Goal: Task Accomplishment & Management: Use online tool/utility

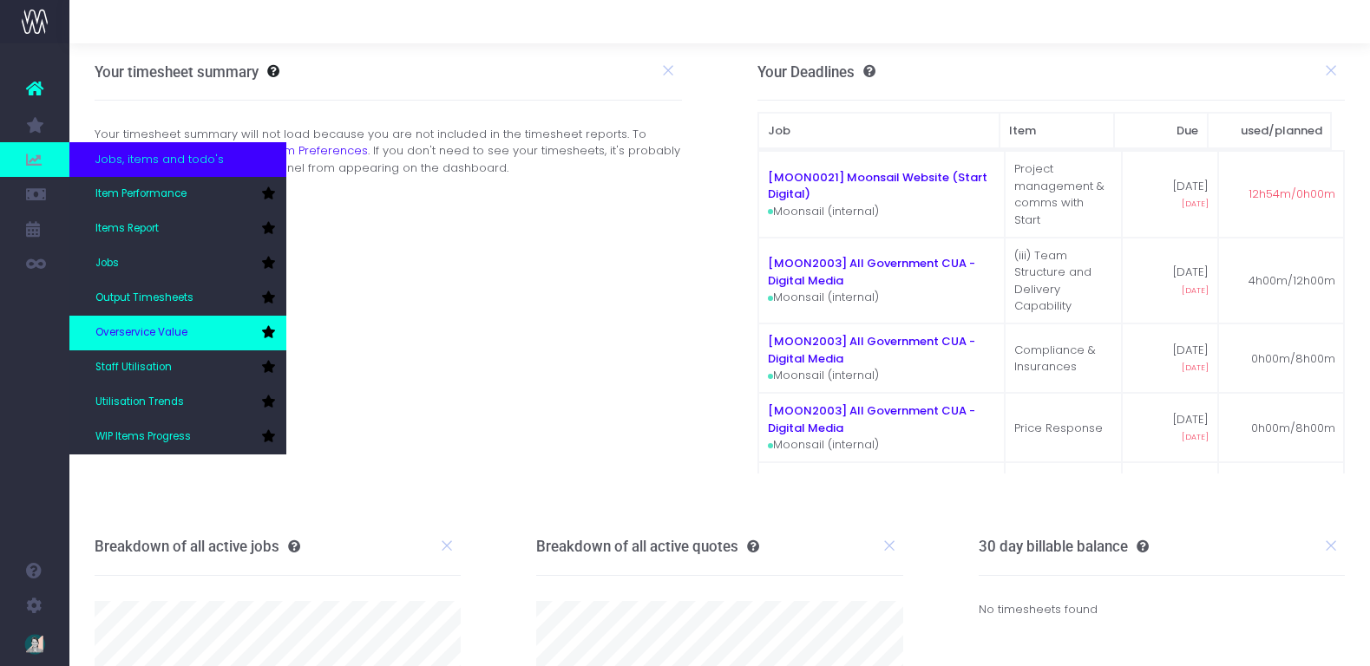
click at [158, 338] on span "Overservice Value" at bounding box center [141, 333] width 92 height 16
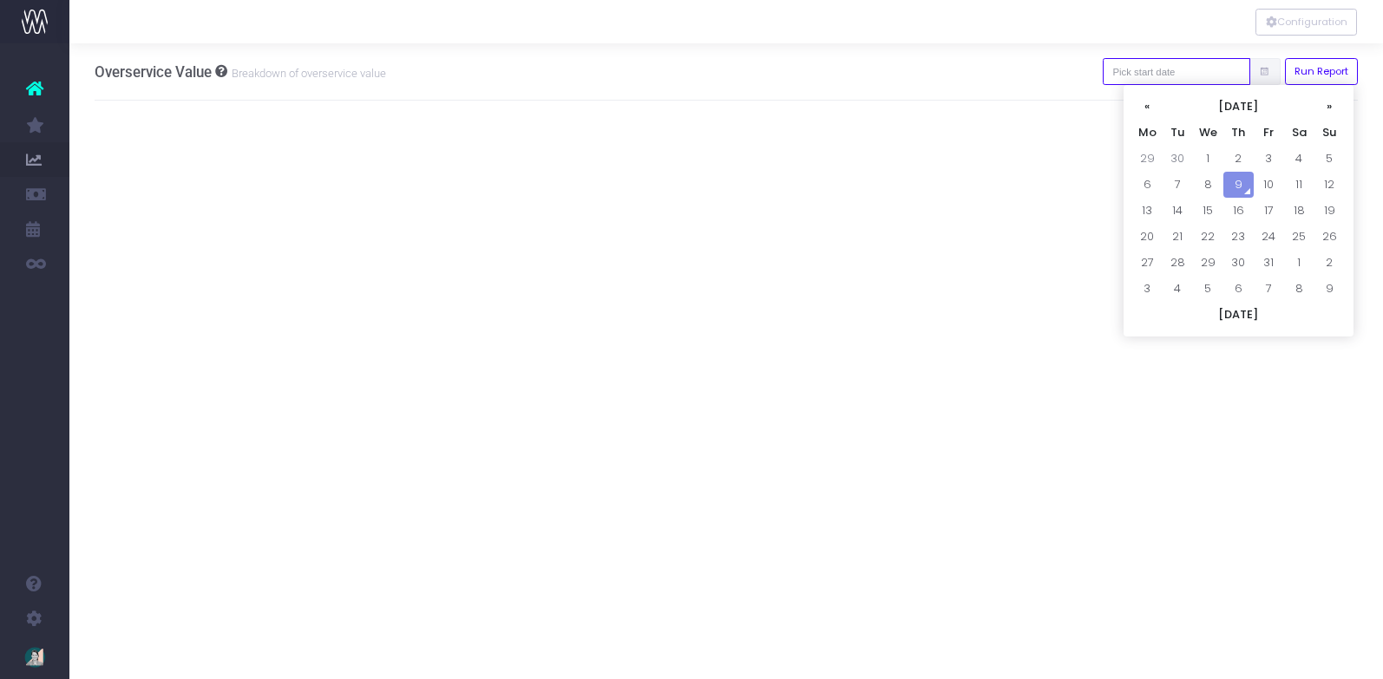
click at [1157, 76] on input "text" at bounding box center [1177, 71] width 148 height 27
click at [1145, 102] on th "«" at bounding box center [1147, 107] width 30 height 26
click at [1150, 180] on td "1" at bounding box center [1147, 185] width 30 height 26
type input "01-09-2025"
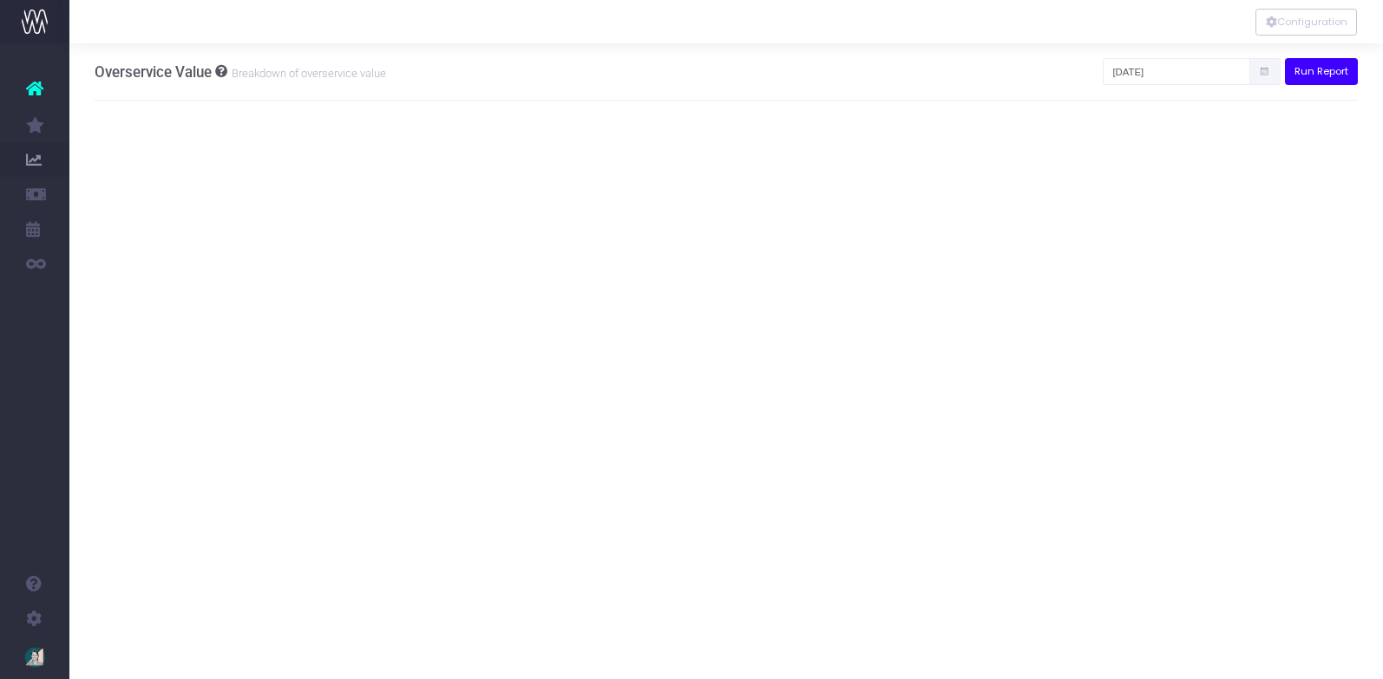
click at [1319, 59] on button "Run Report" at bounding box center [1322, 71] width 74 height 27
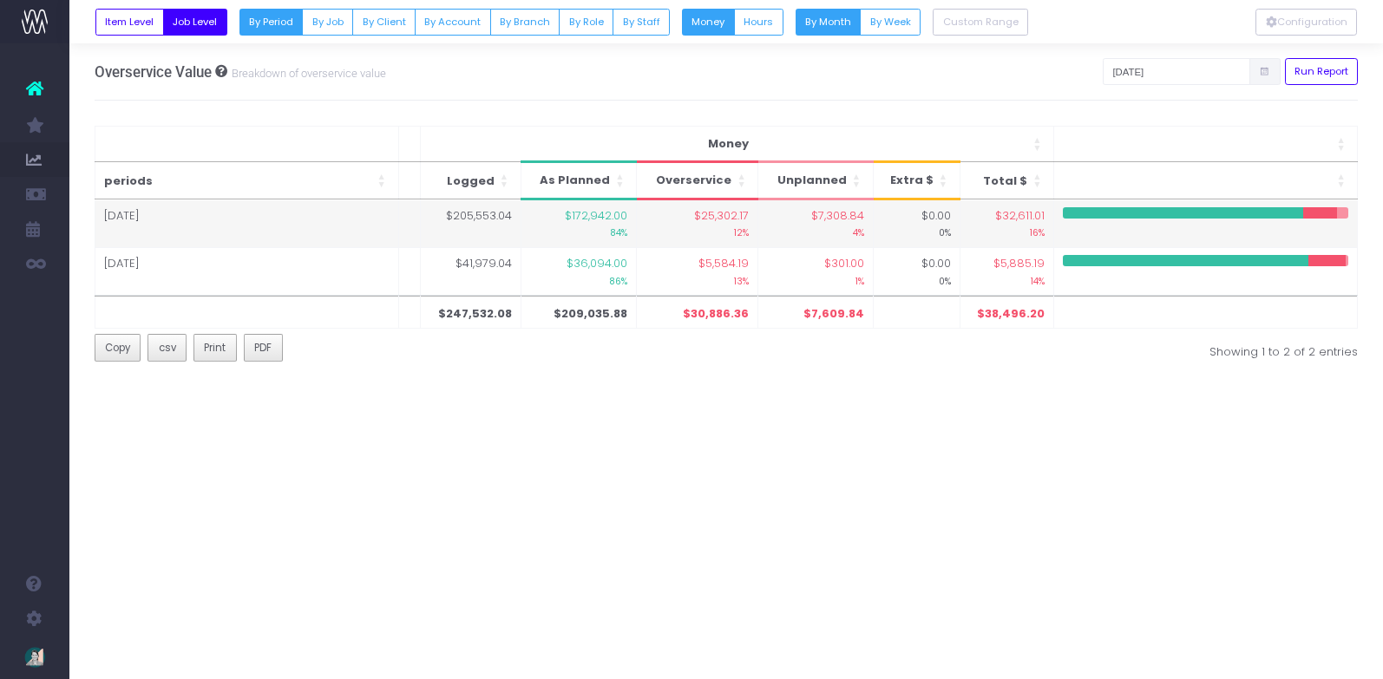
click at [369, 220] on td "Sep 25" at bounding box center [247, 224] width 304 height 48
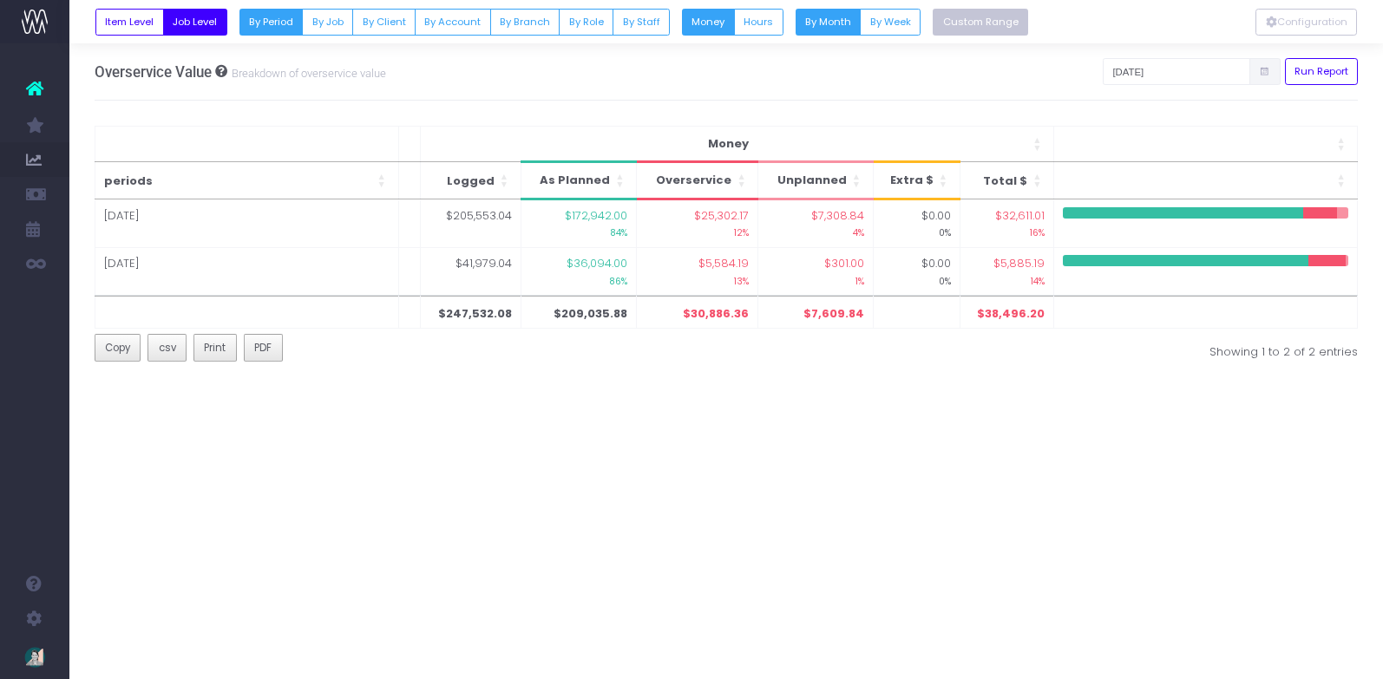
click at [972, 17] on button "Custom Range" at bounding box center [980, 22] width 95 height 27
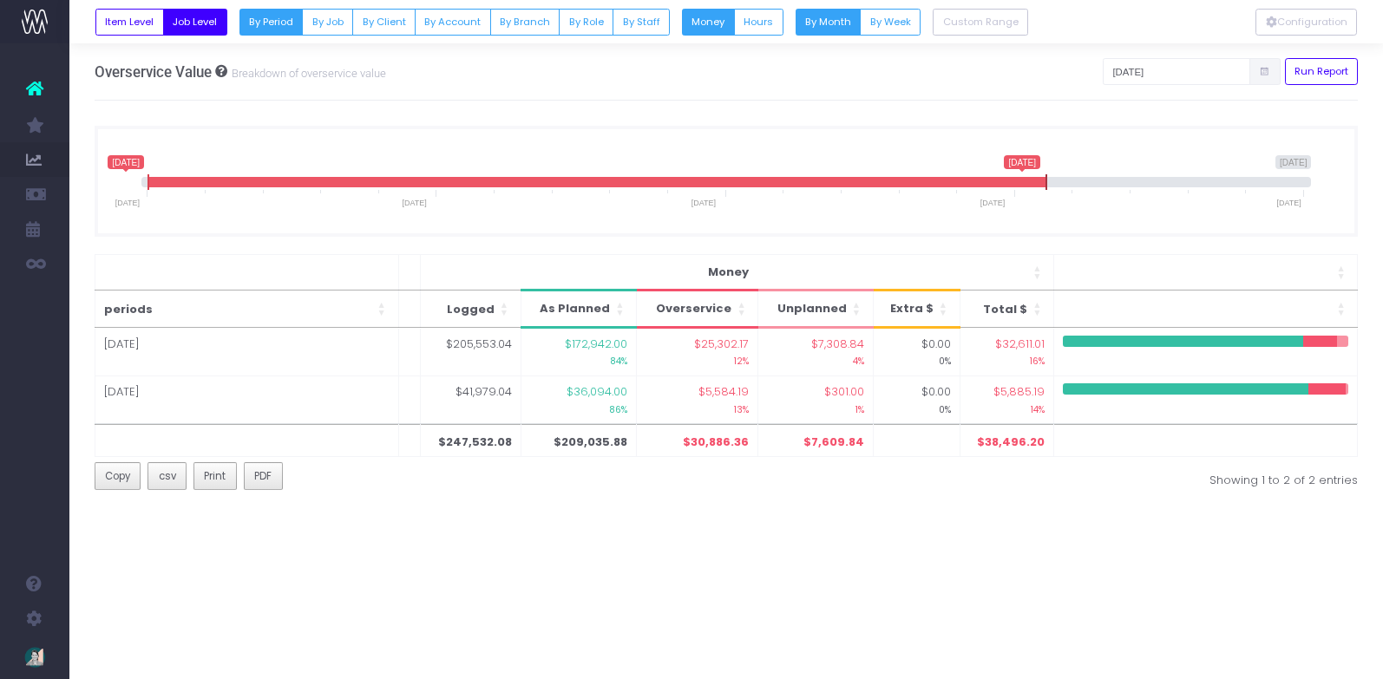
drag, startPoint x: 1303, startPoint y: 178, endPoint x: 1046, endPoint y: 197, distance: 258.4
click at [1046, 197] on span "1 September 2025 9 October 2025 1 September 2025 30 September 2025 1 September …" at bounding box center [726, 181] width 1171 height 52
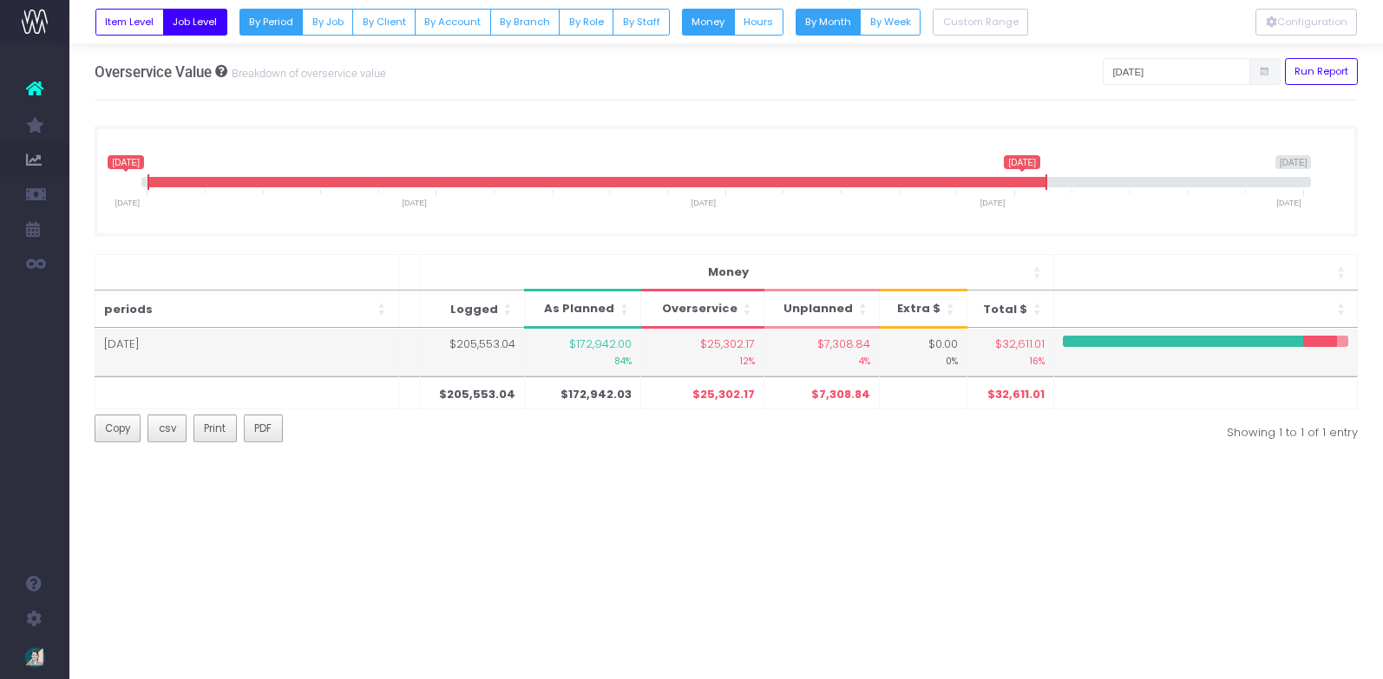
click at [167, 345] on td "Sep 25" at bounding box center [247, 352] width 304 height 47
click at [484, 351] on td "$205,553.04" at bounding box center [472, 352] width 104 height 47
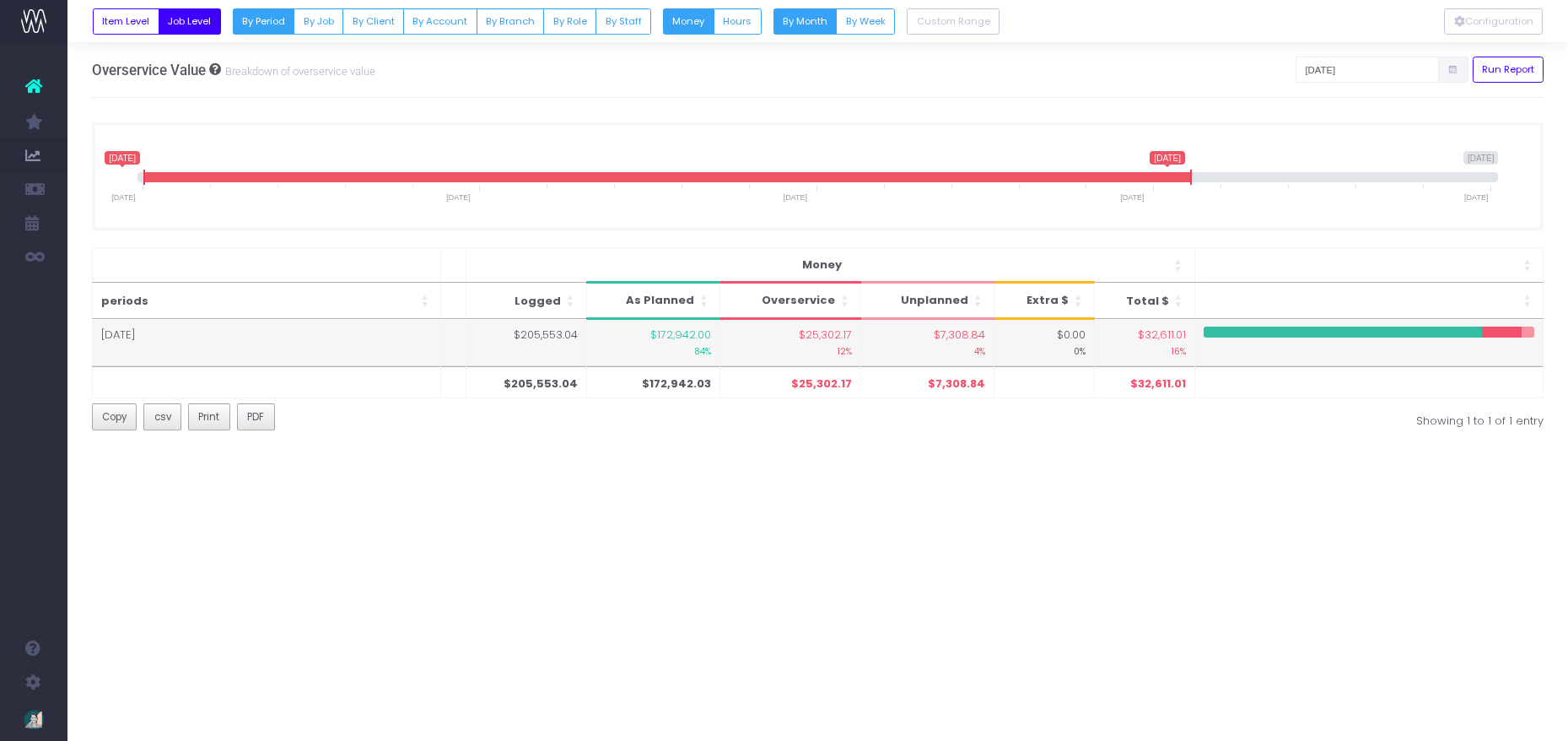
click at [1158, 343] on small "16%" at bounding box center [1144, 350] width 83 height 16
click at [157, 334] on td "Sep 25" at bounding box center [266, 342] width 349 height 46
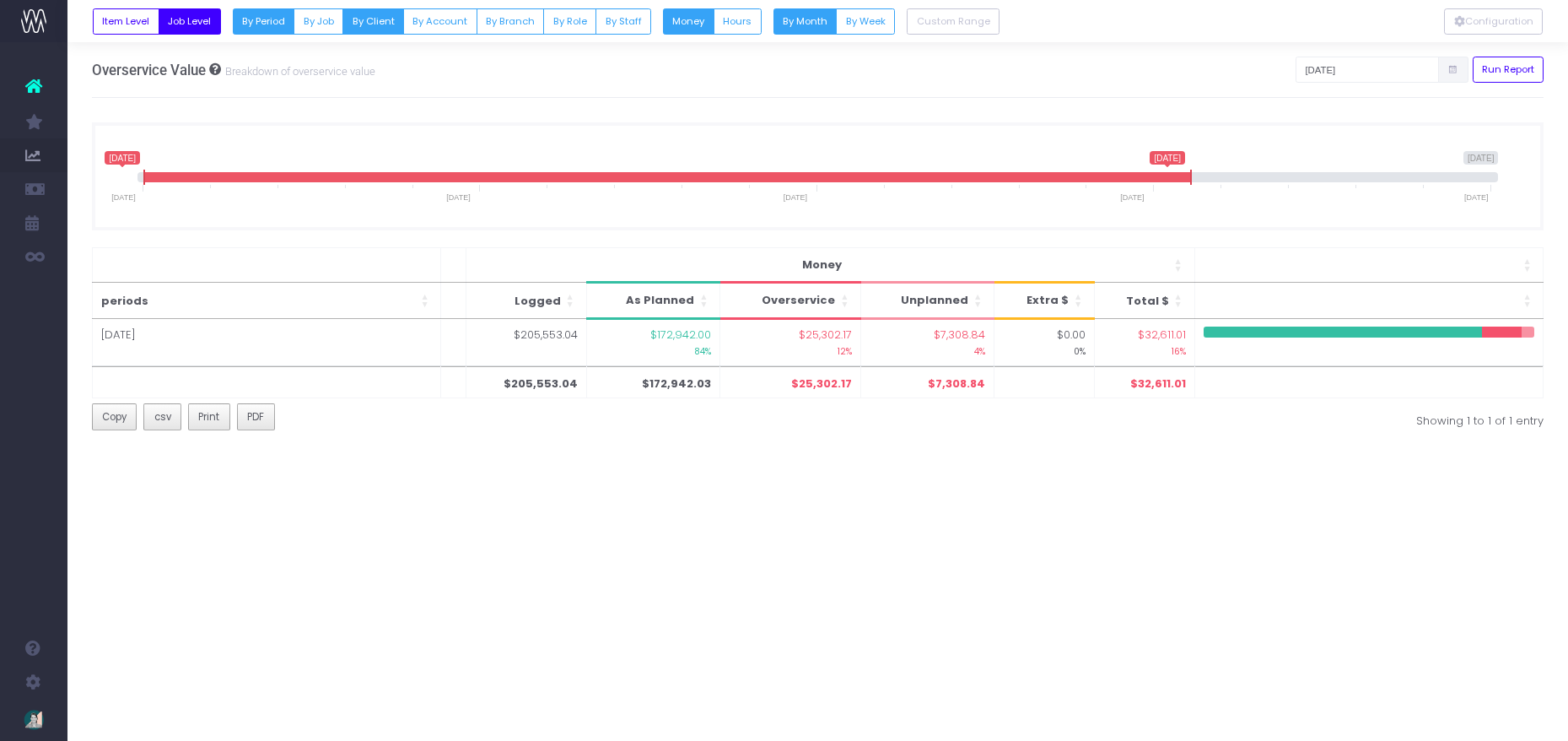
click at [366, 19] on button "By Client" at bounding box center [372, 21] width 61 height 26
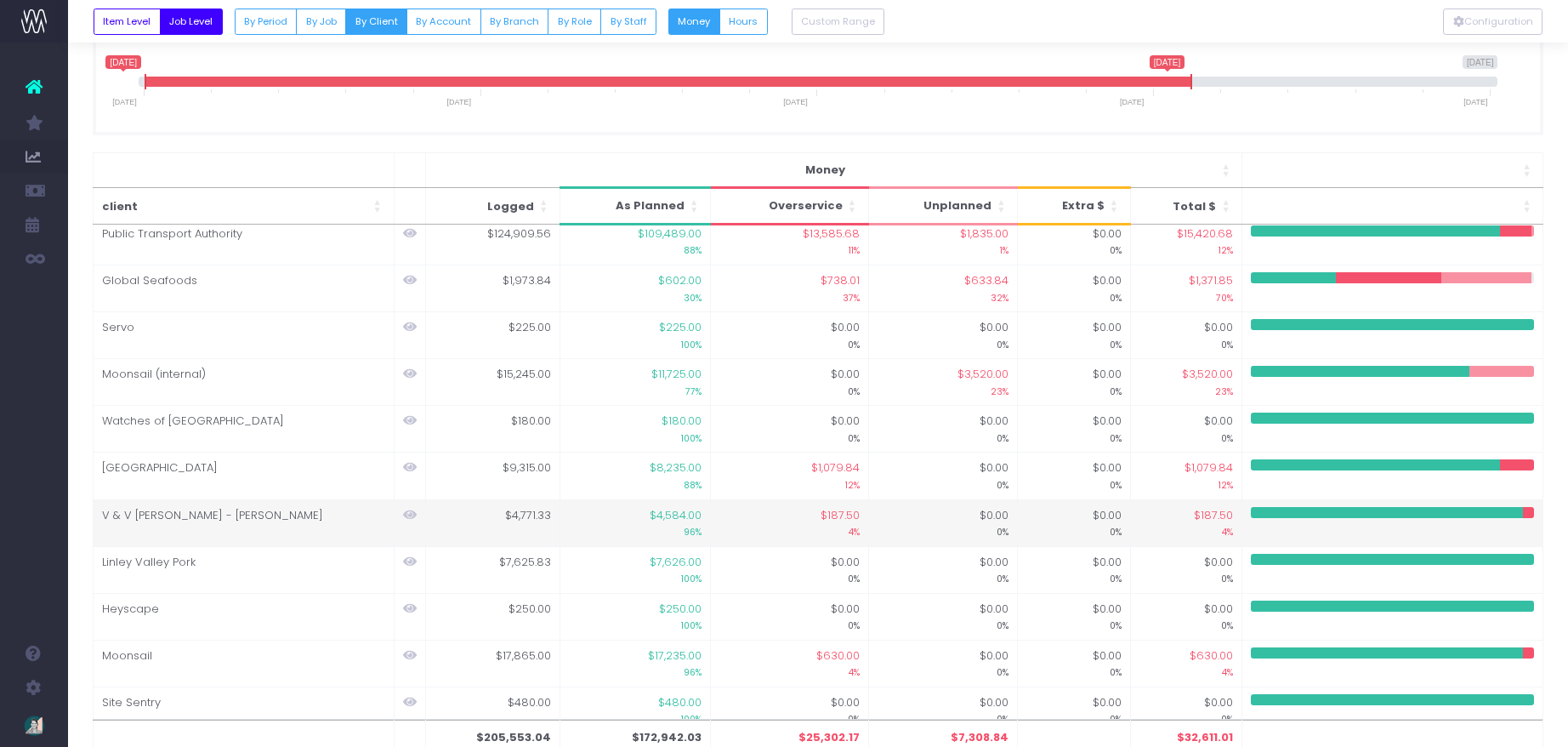
scroll to position [3, 0]
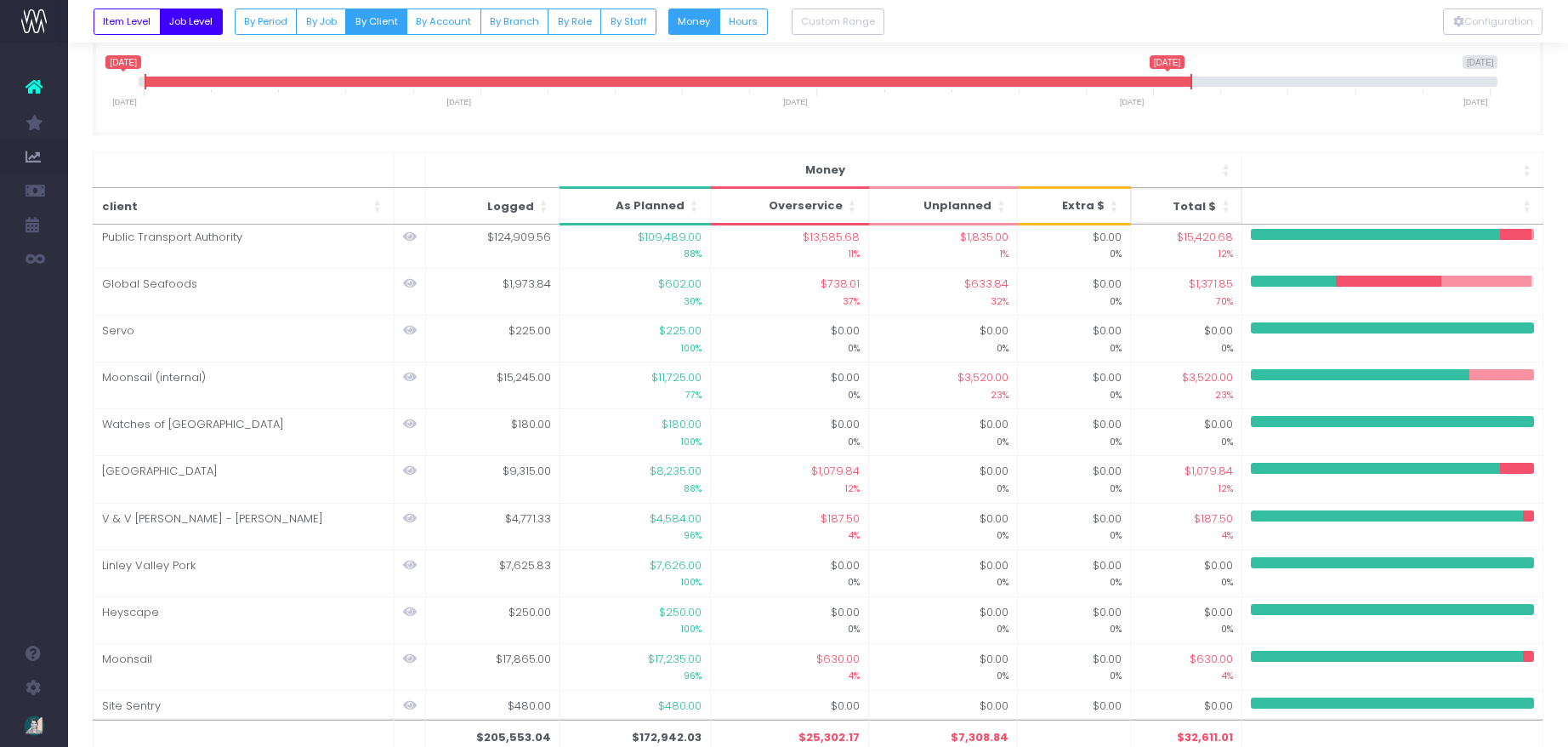
click at [1207, 202] on span "Total $" at bounding box center [1195, 206] width 43 height 17
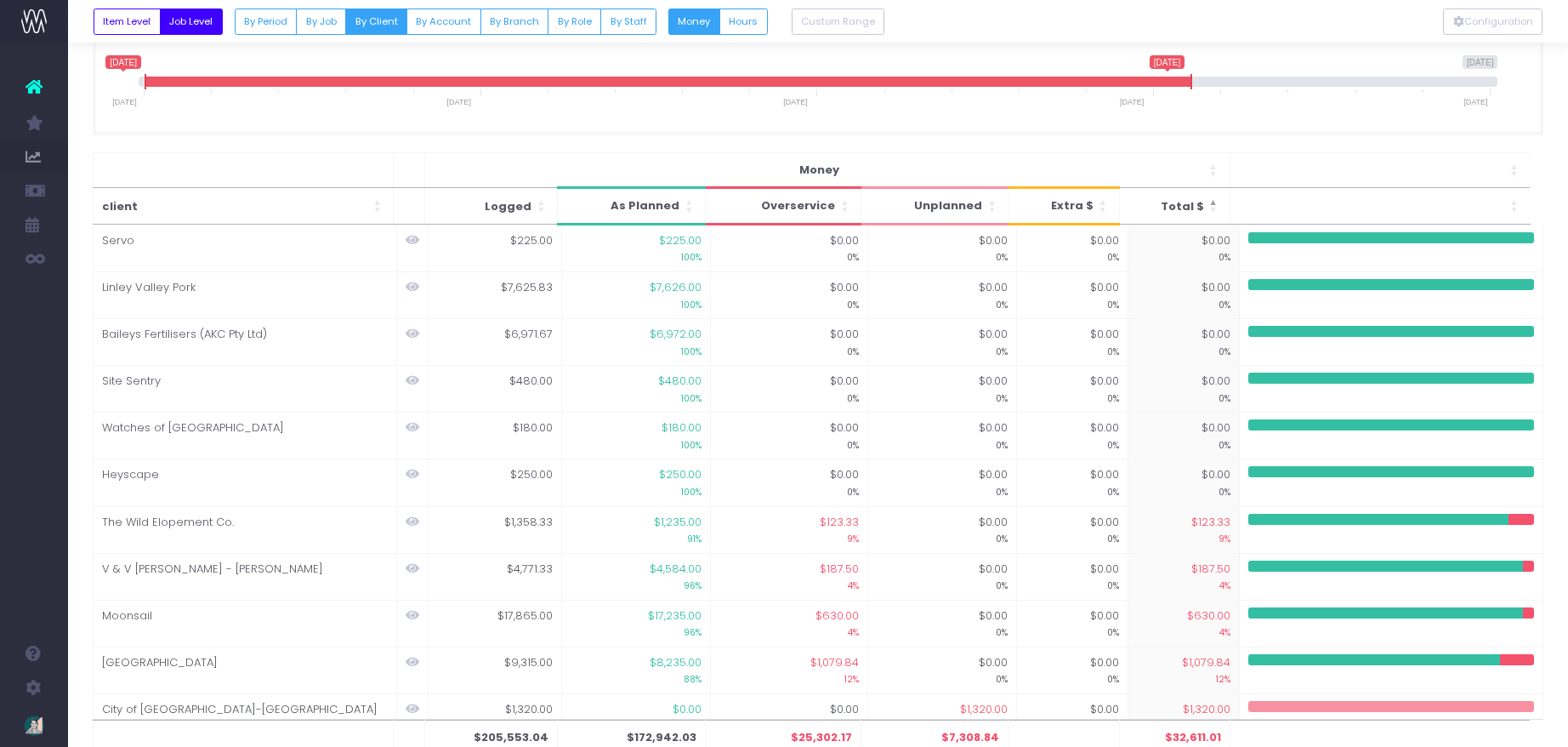
click at [1207, 202] on th "Total $" at bounding box center [1174, 206] width 111 height 36
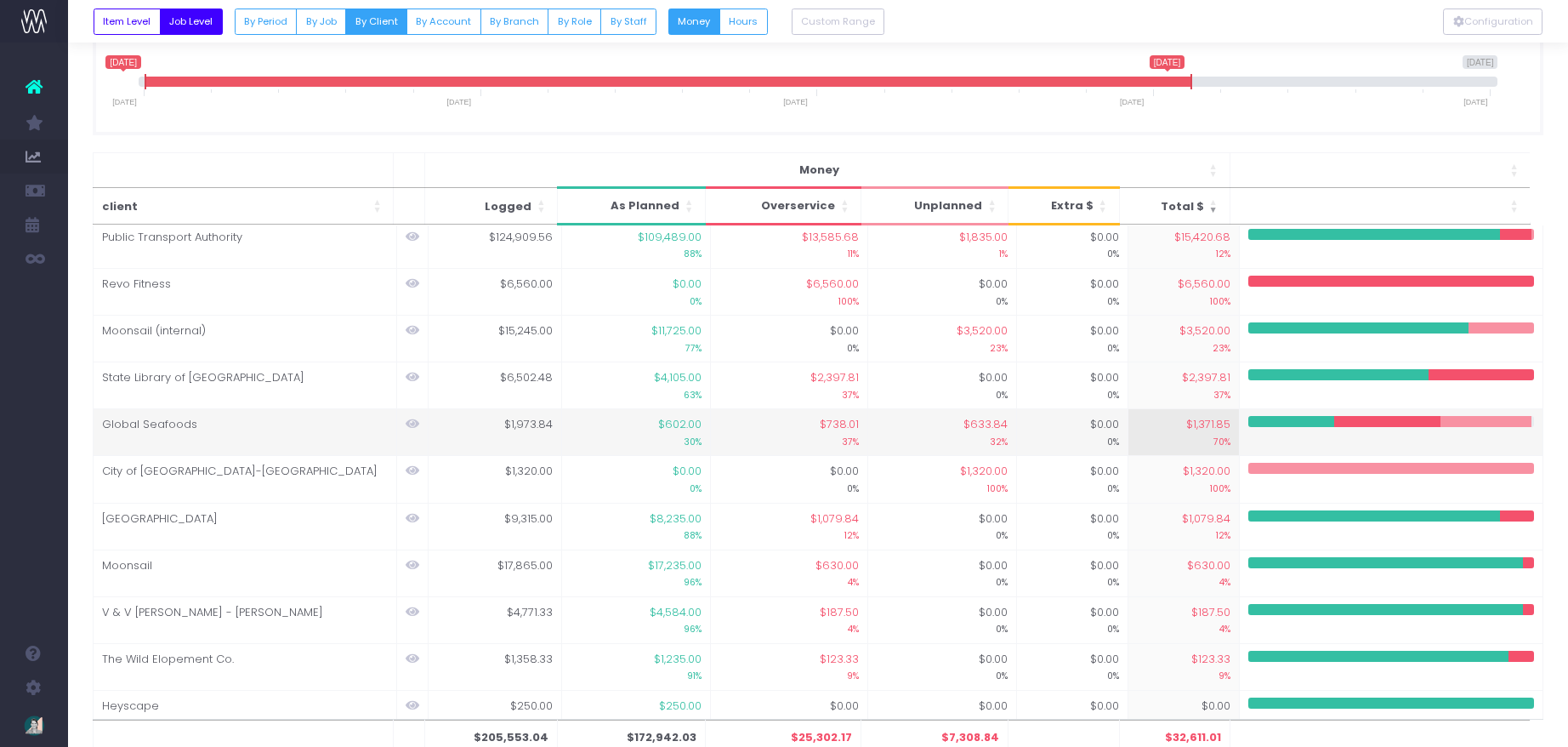
scroll to position [7, 0]
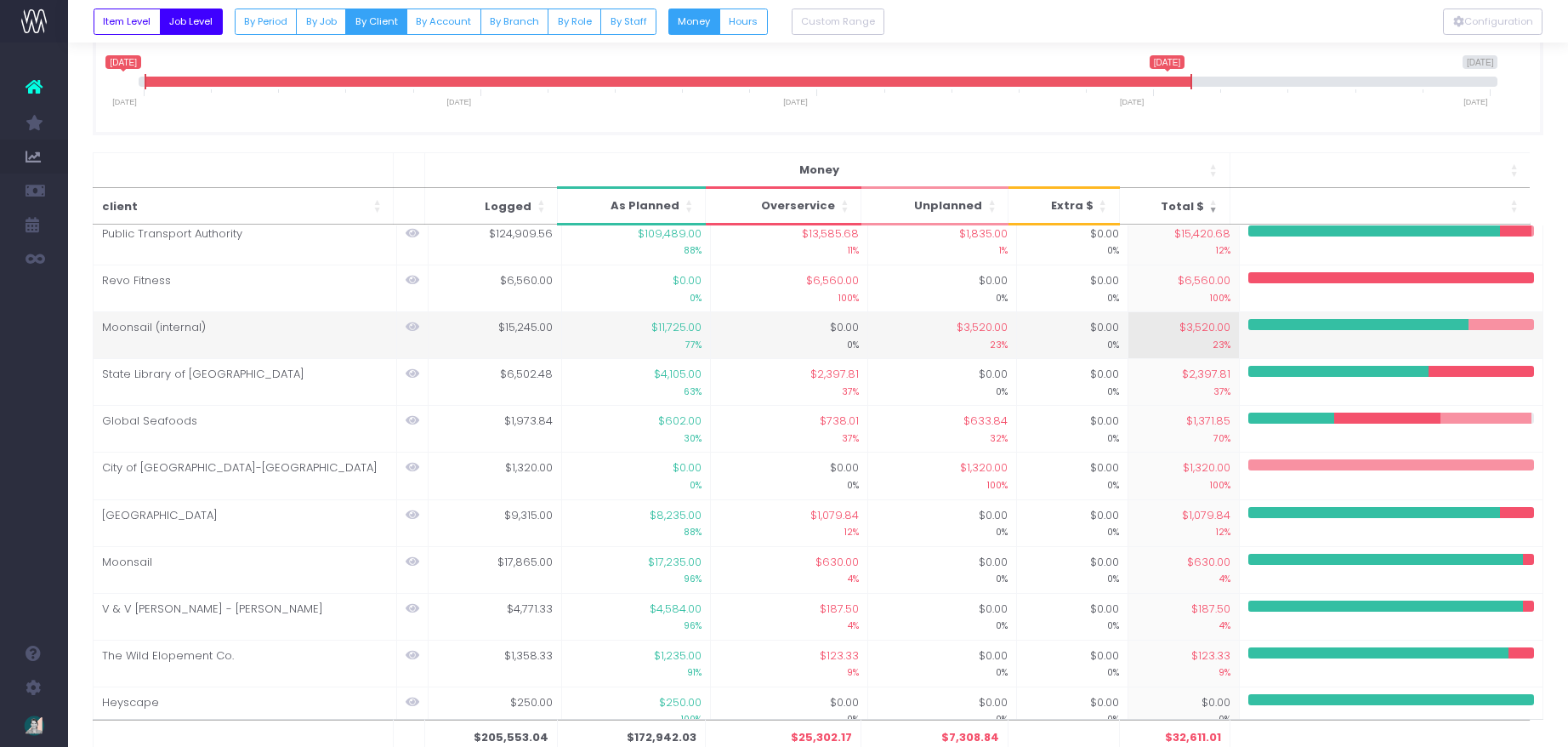
click at [410, 324] on icon at bounding box center [413, 326] width 14 height 12
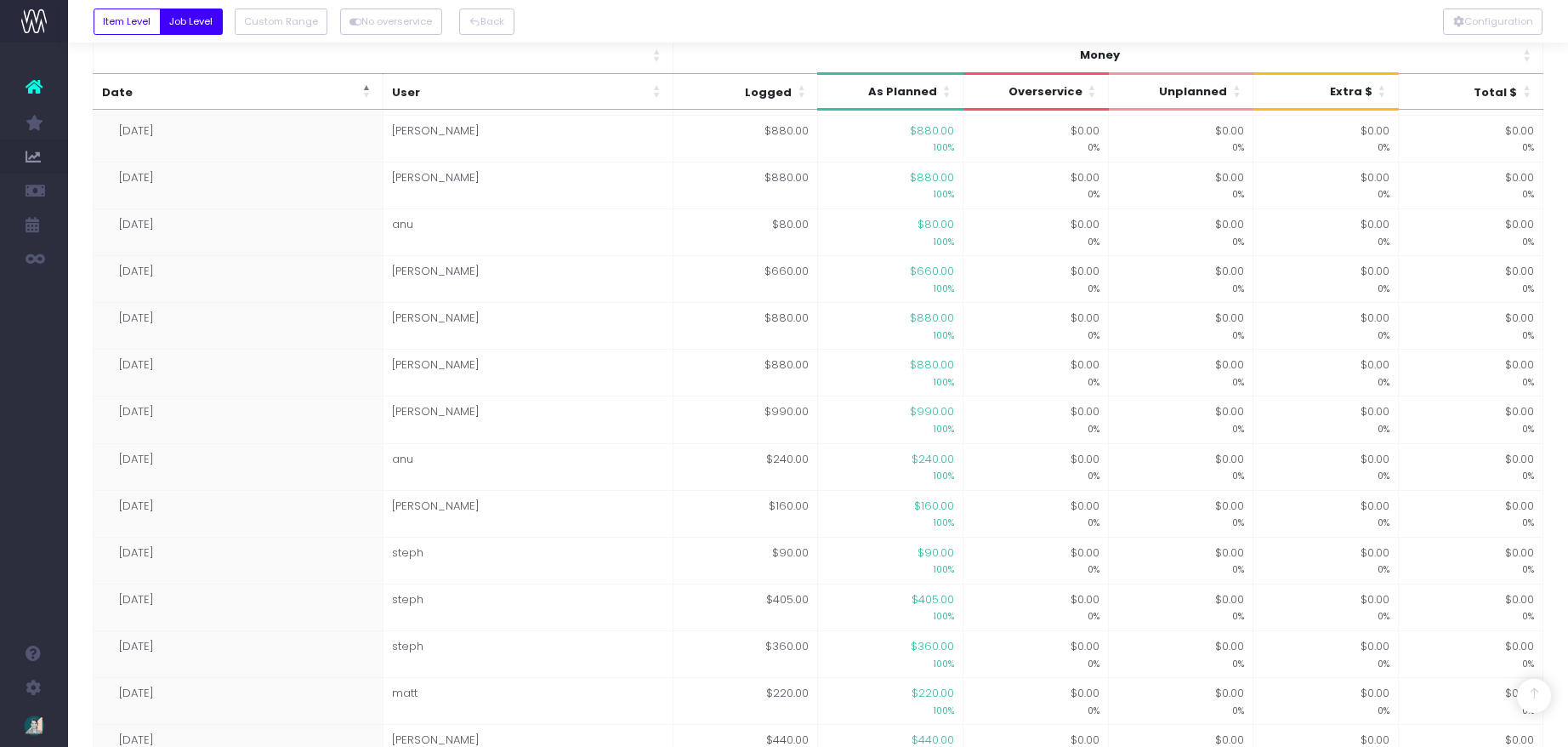
scroll to position [0, 0]
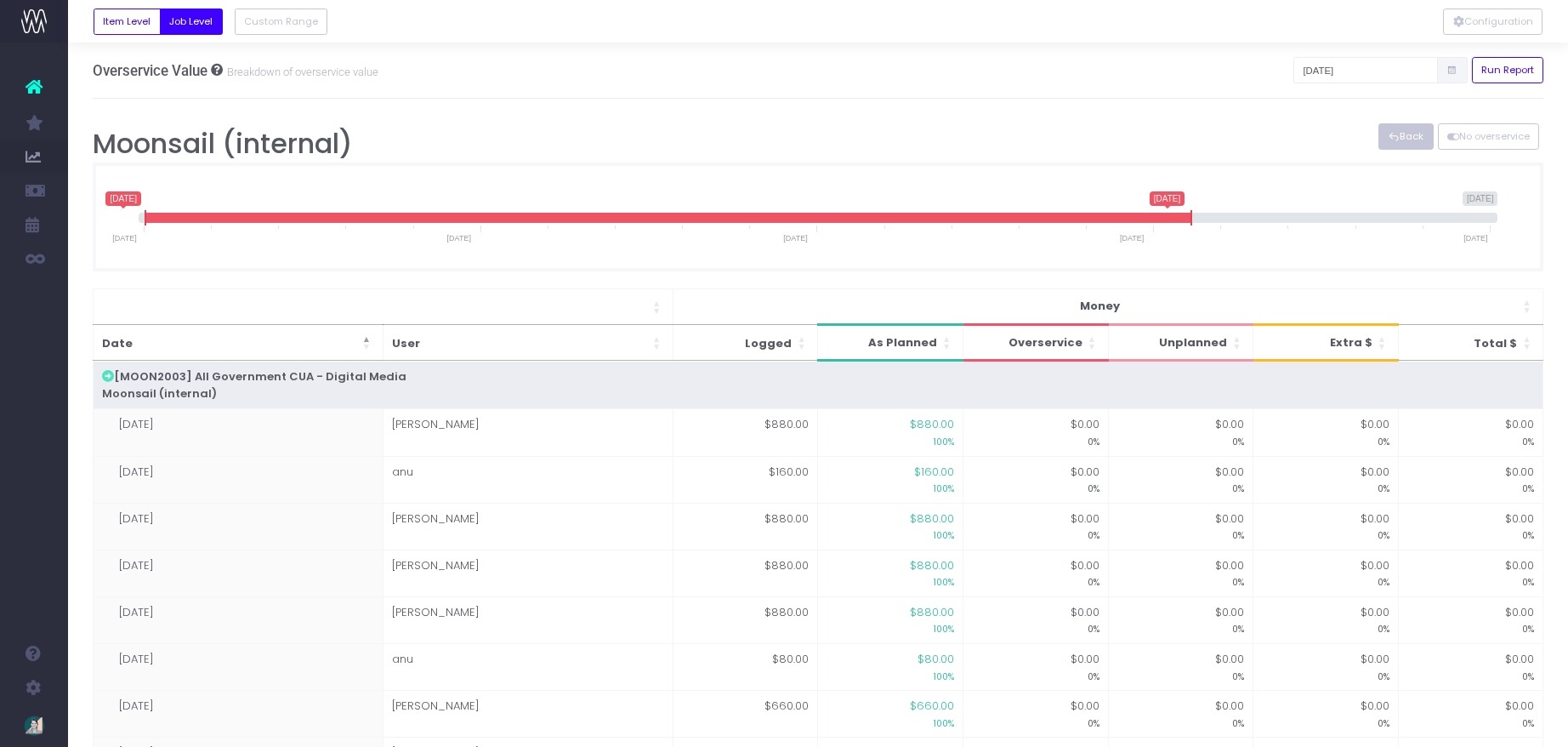
click at [1354, 141] on button "Back" at bounding box center [1406, 136] width 55 height 26
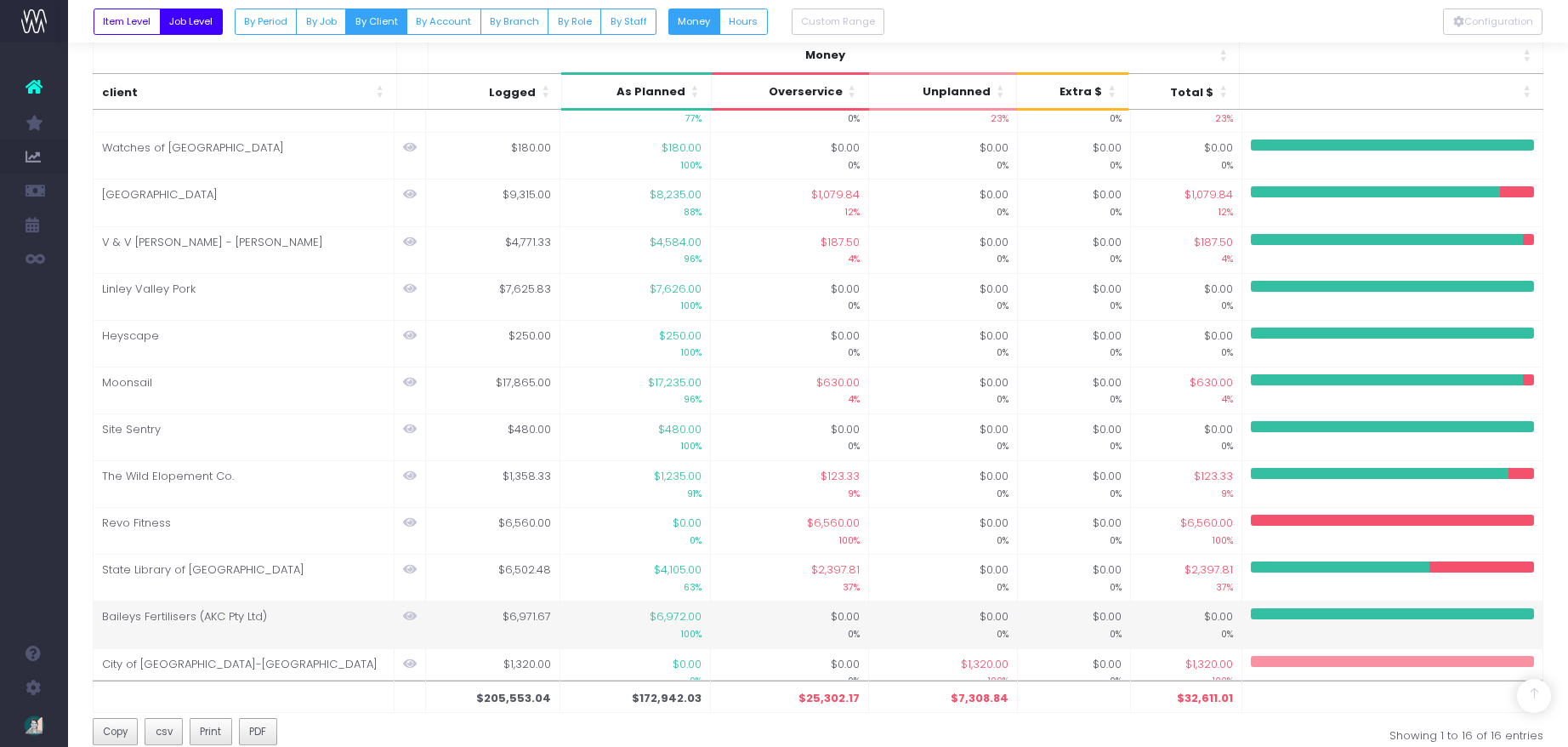
scroll to position [299, 0]
click at [1229, 91] on span "Total $: Activate to sort: Activate to sort: Activate to sort: Activate to sort…" at bounding box center [1224, 91] width 10 height 35
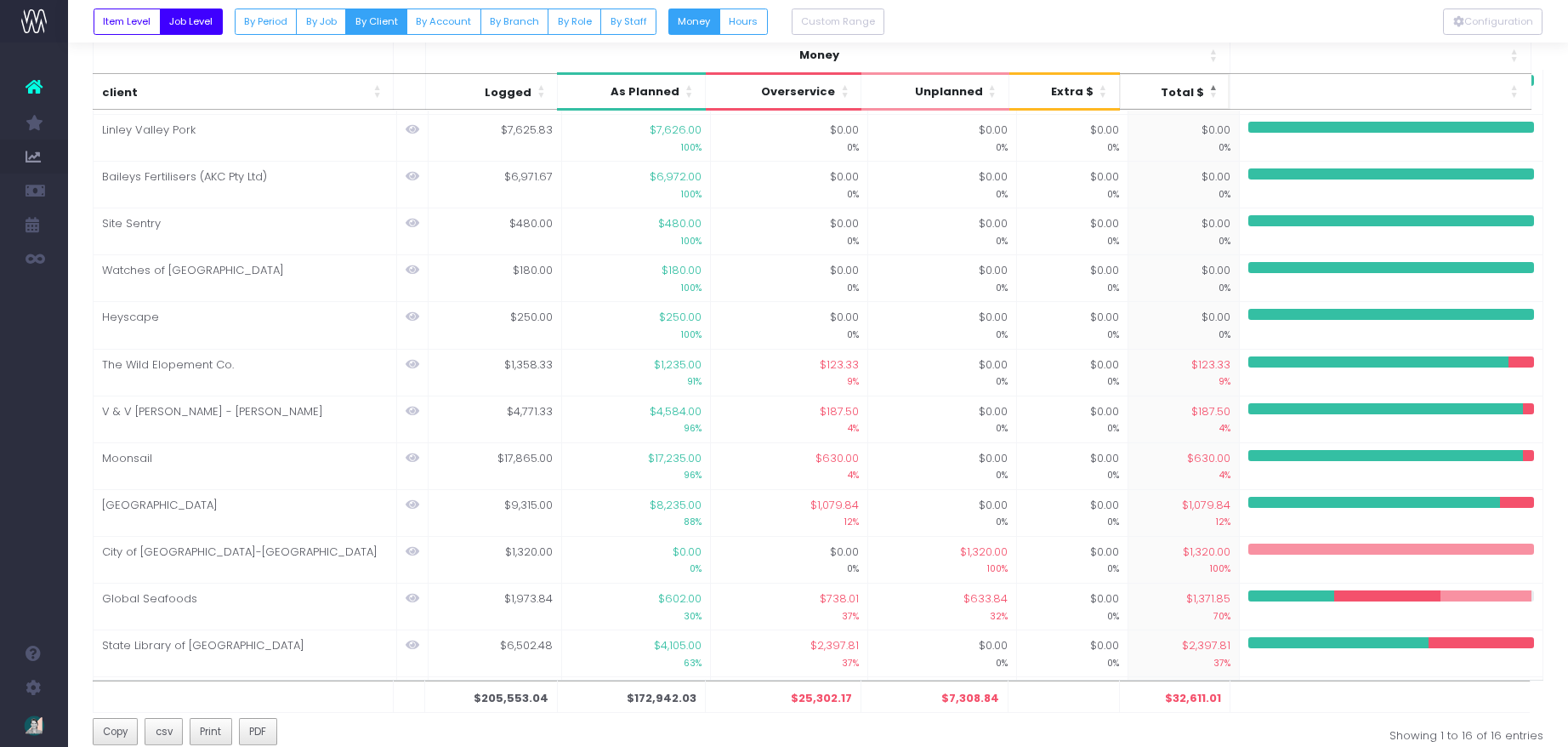
click at [1212, 93] on span "Total $: Activate to sort: Activate to sort: Activate to sort: Activate to sort…" at bounding box center [1214, 91] width 10 height 35
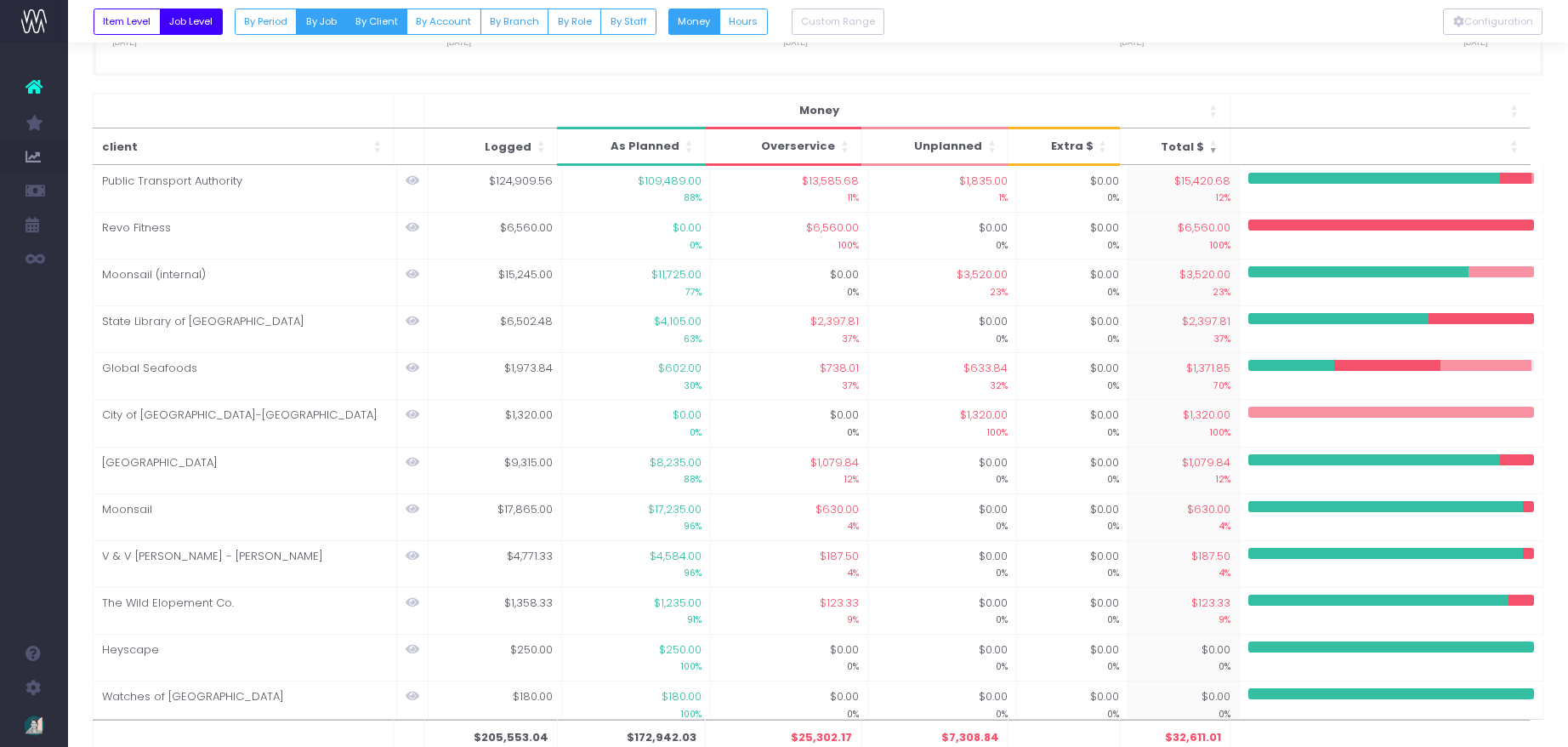
click at [336, 25] on button "By Job" at bounding box center [320, 22] width 50 height 26
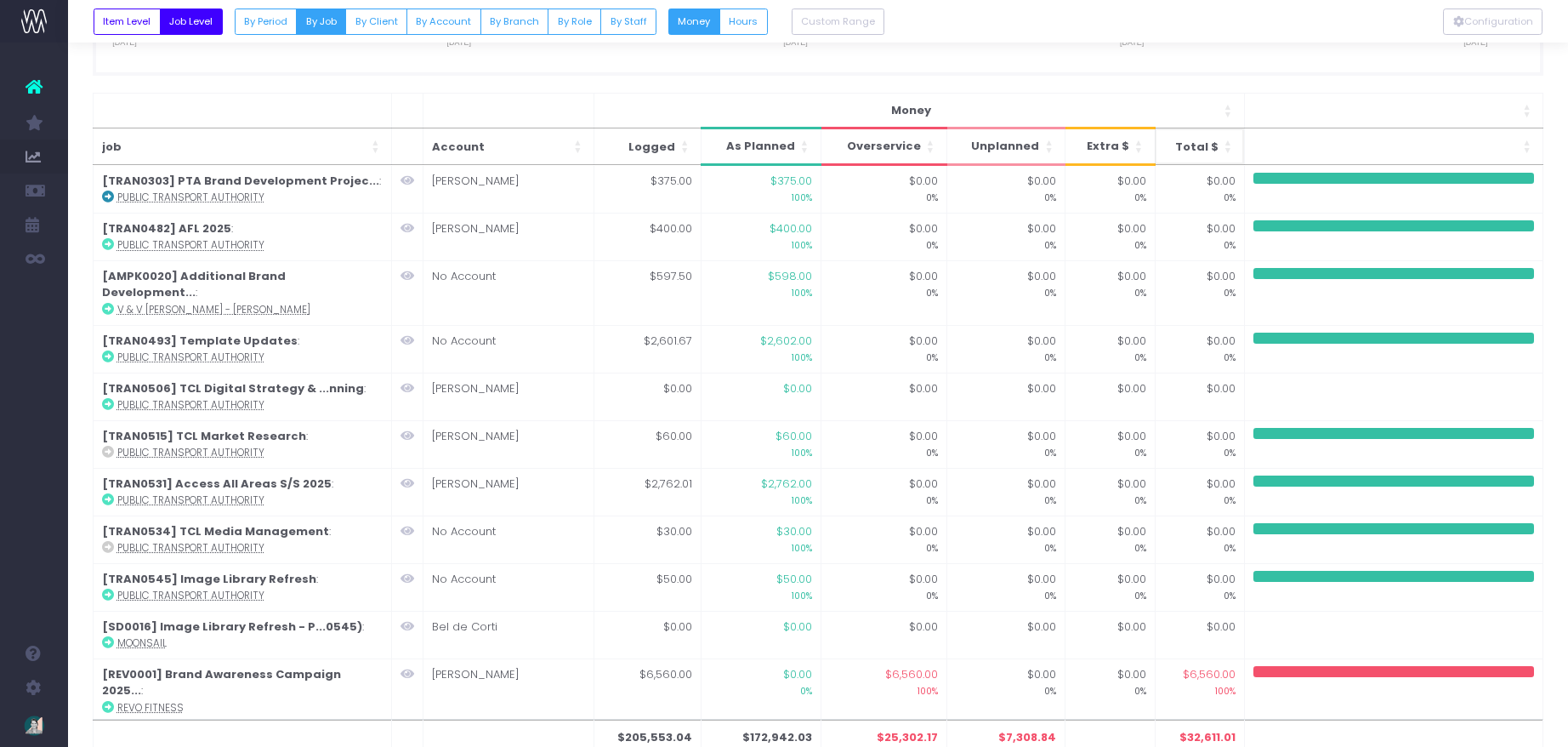
click at [1204, 144] on span "Total $" at bounding box center [1197, 146] width 43 height 17
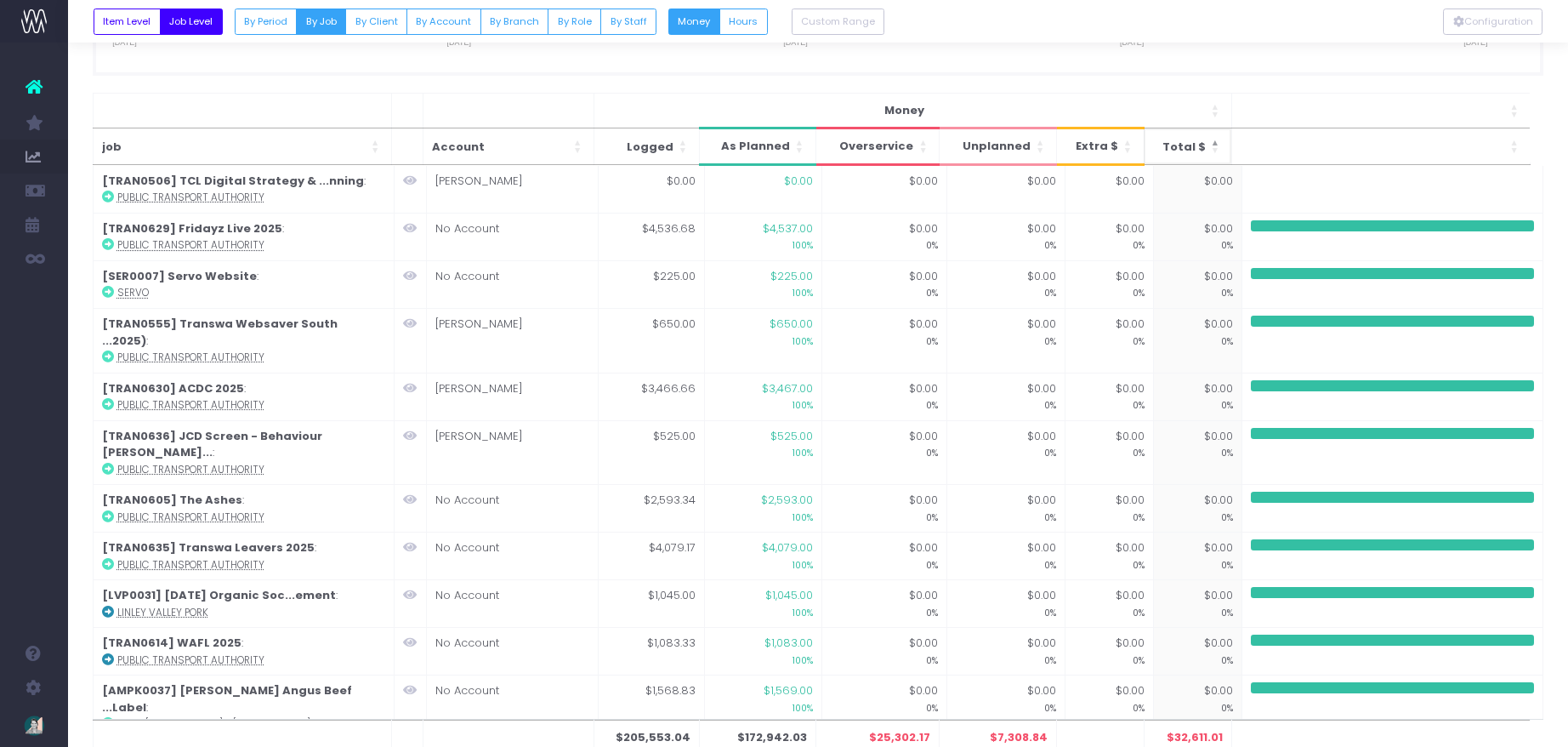
click at [1216, 139] on span "Total $: Activate to sort: Activate to sort: Activate to sort: Activate to sort…" at bounding box center [1216, 146] width 10 height 35
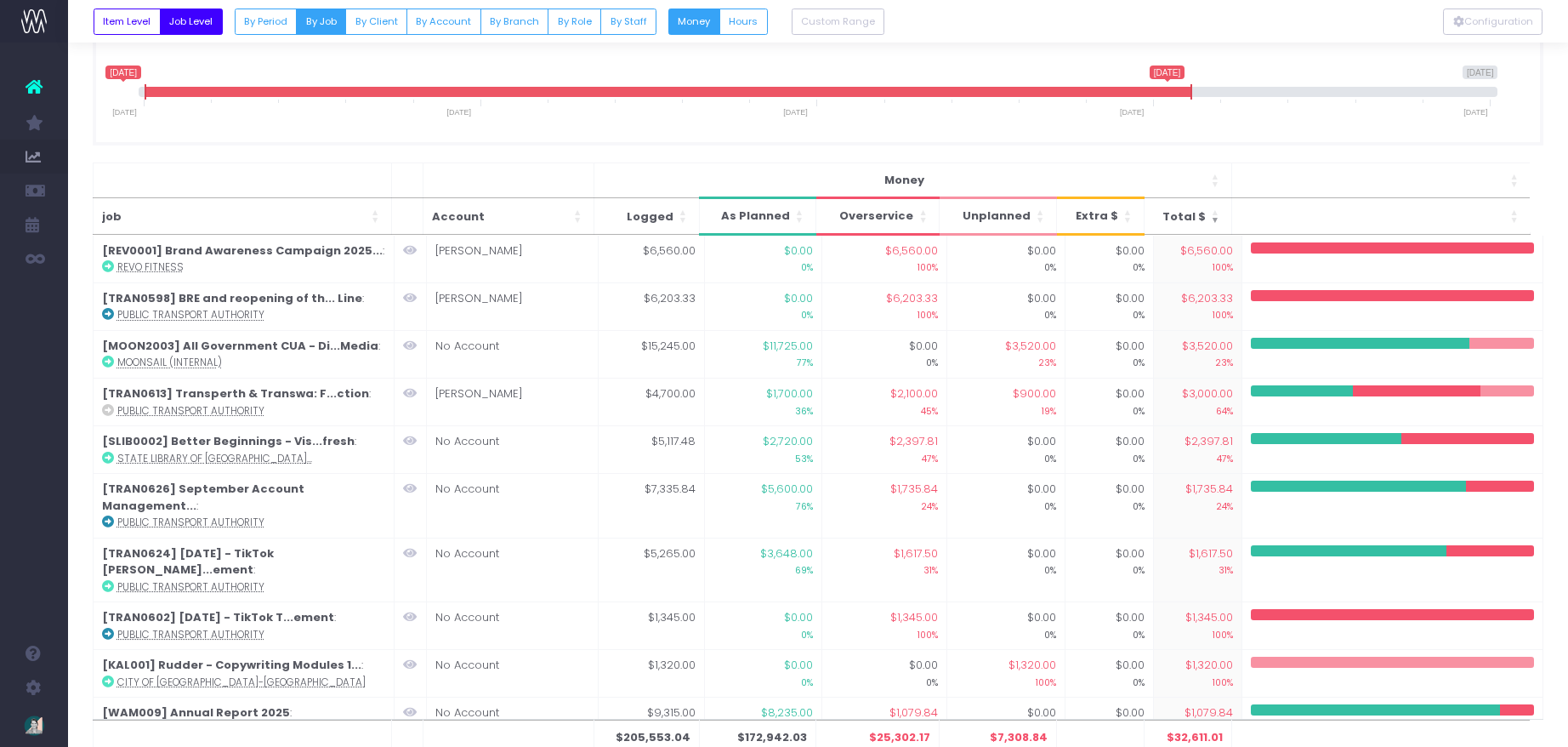
scroll to position [104, 0]
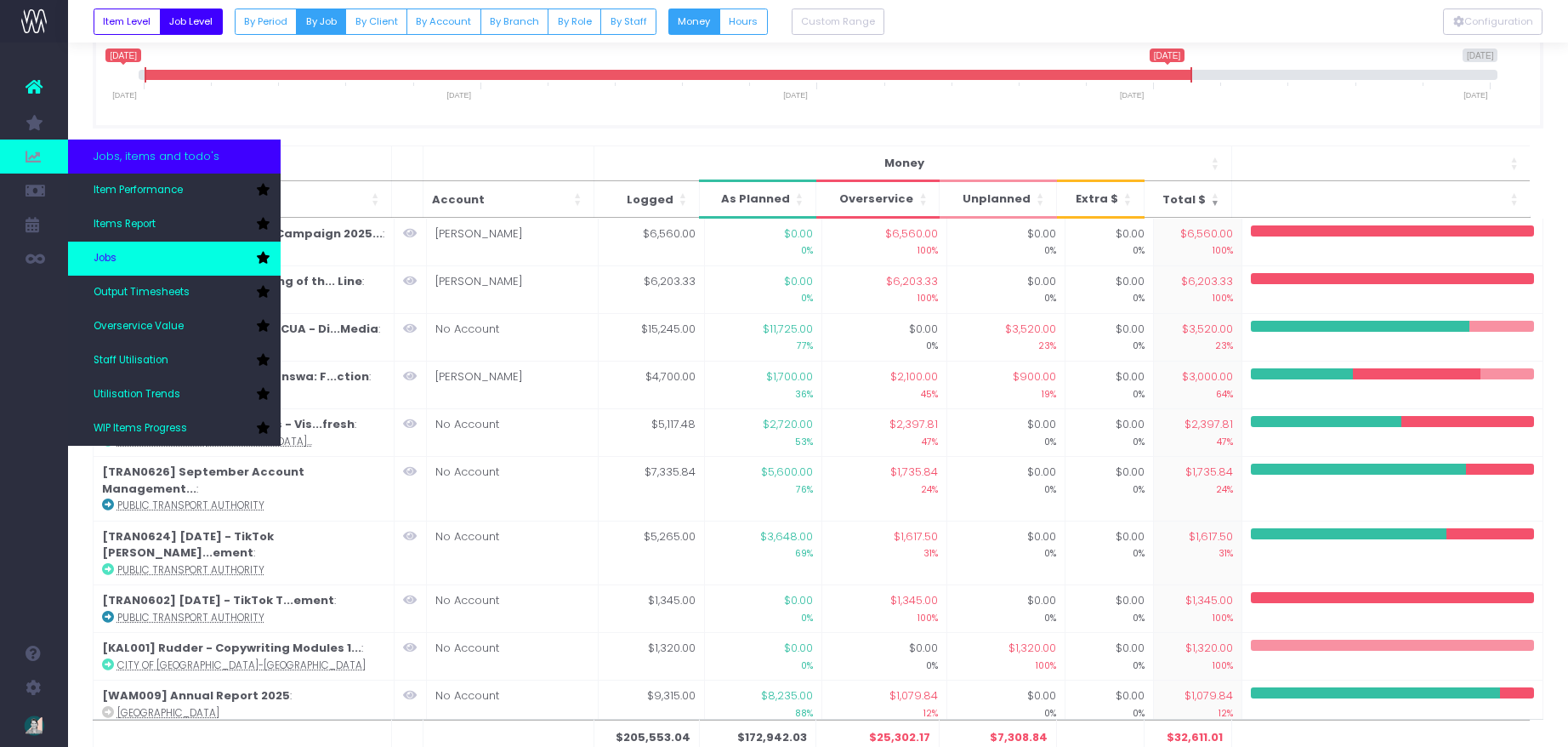
click at [106, 258] on span "Jobs" at bounding box center [104, 259] width 23 height 16
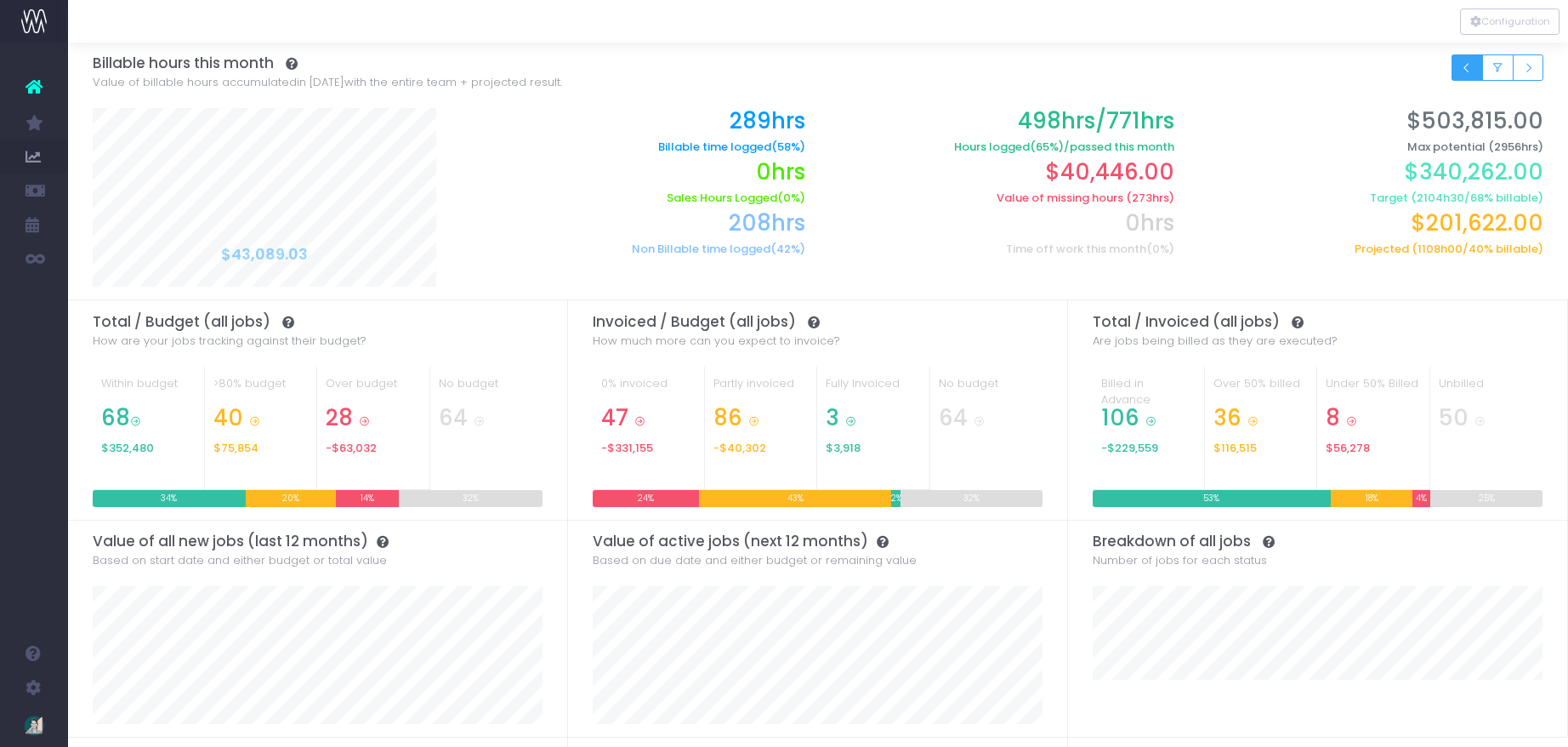
click at [1471, 68] on icon "Small button group" at bounding box center [1467, 68] width 12 height 0
click at [1503, 68] on button "Small button group" at bounding box center [1498, 68] width 31 height 26
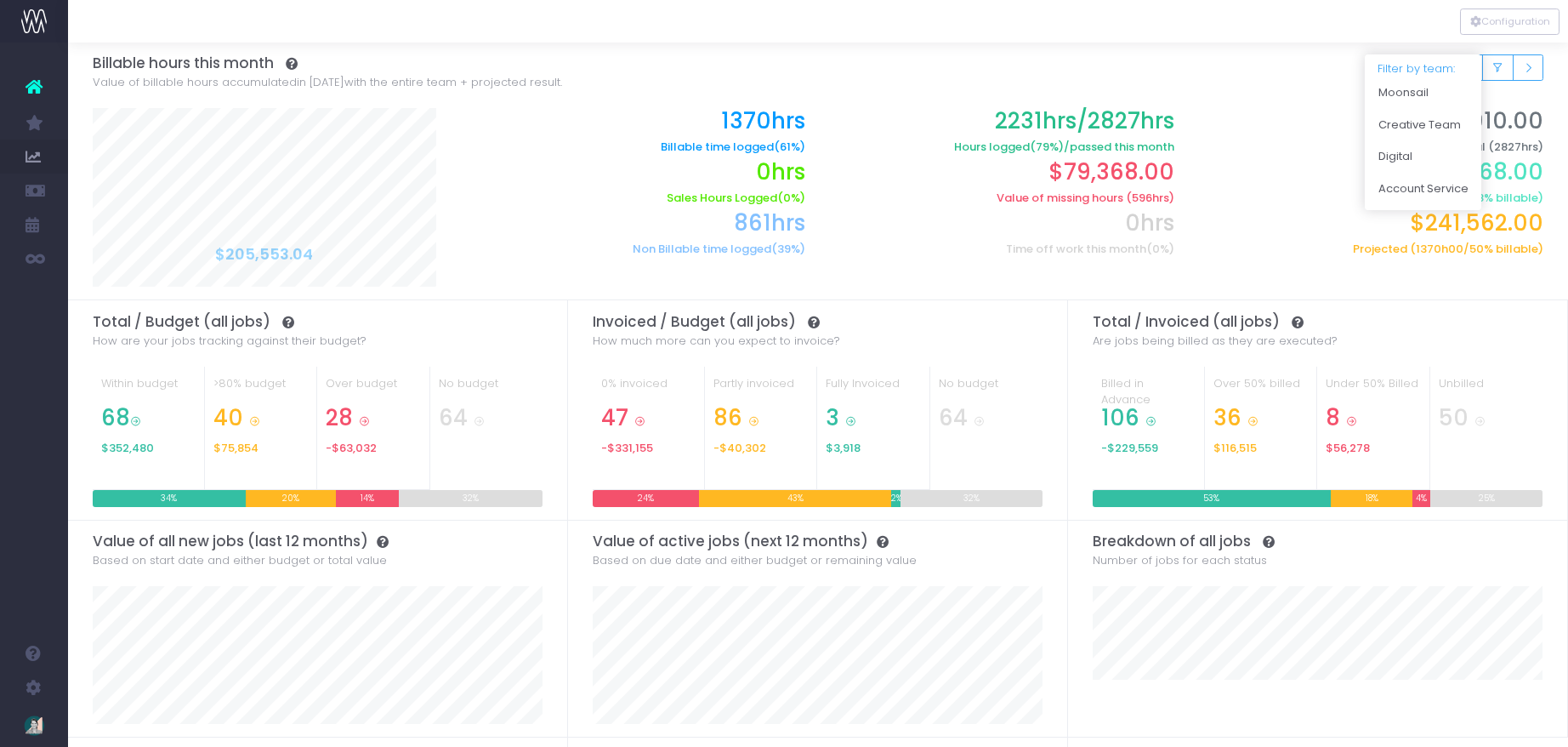
click at [1225, 51] on div "Filter by team: Clear Moonsail Creative Team Digital Account Service Billable h…" at bounding box center [818, 73] width 1451 height 61
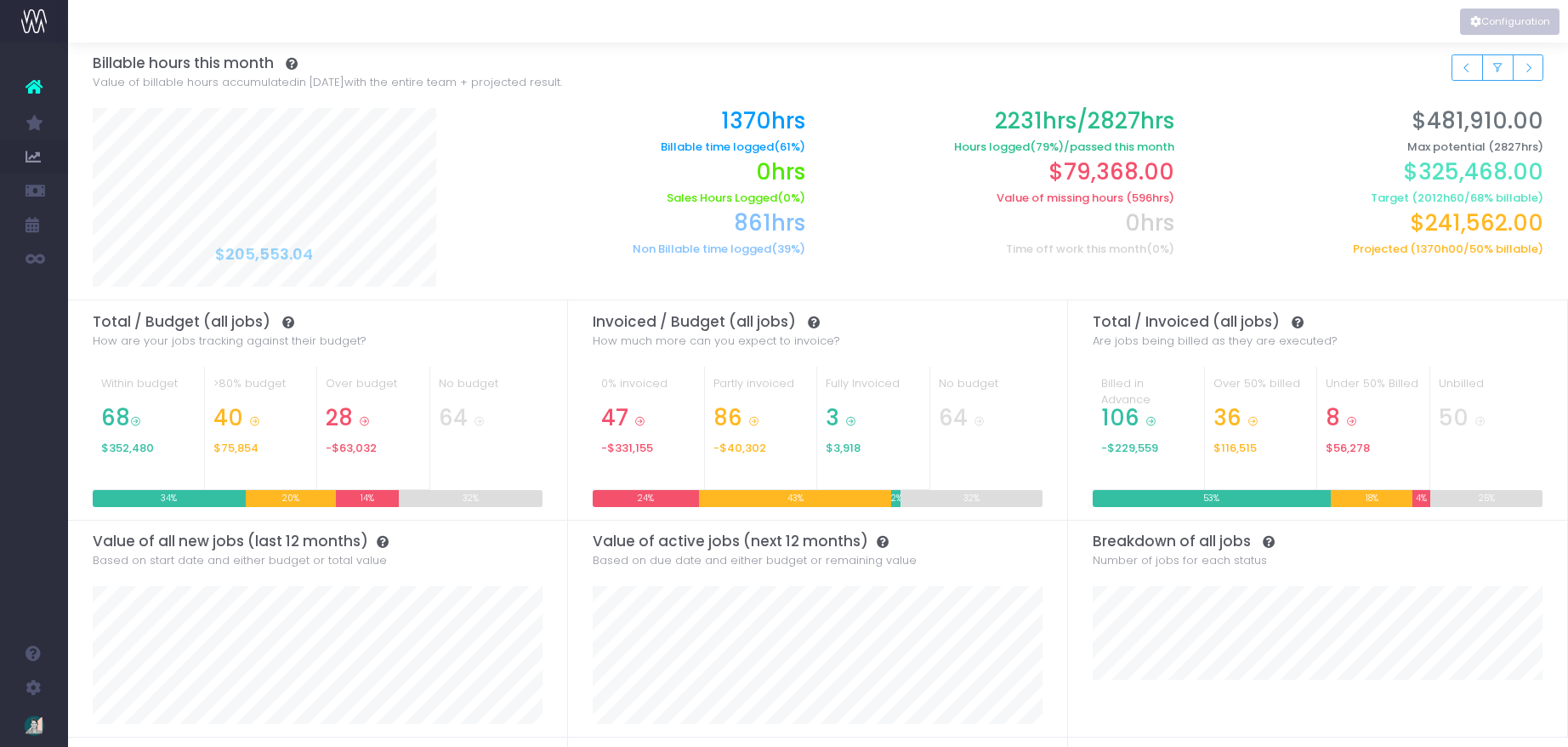
click at [1498, 16] on button "Configuration" at bounding box center [1510, 22] width 100 height 26
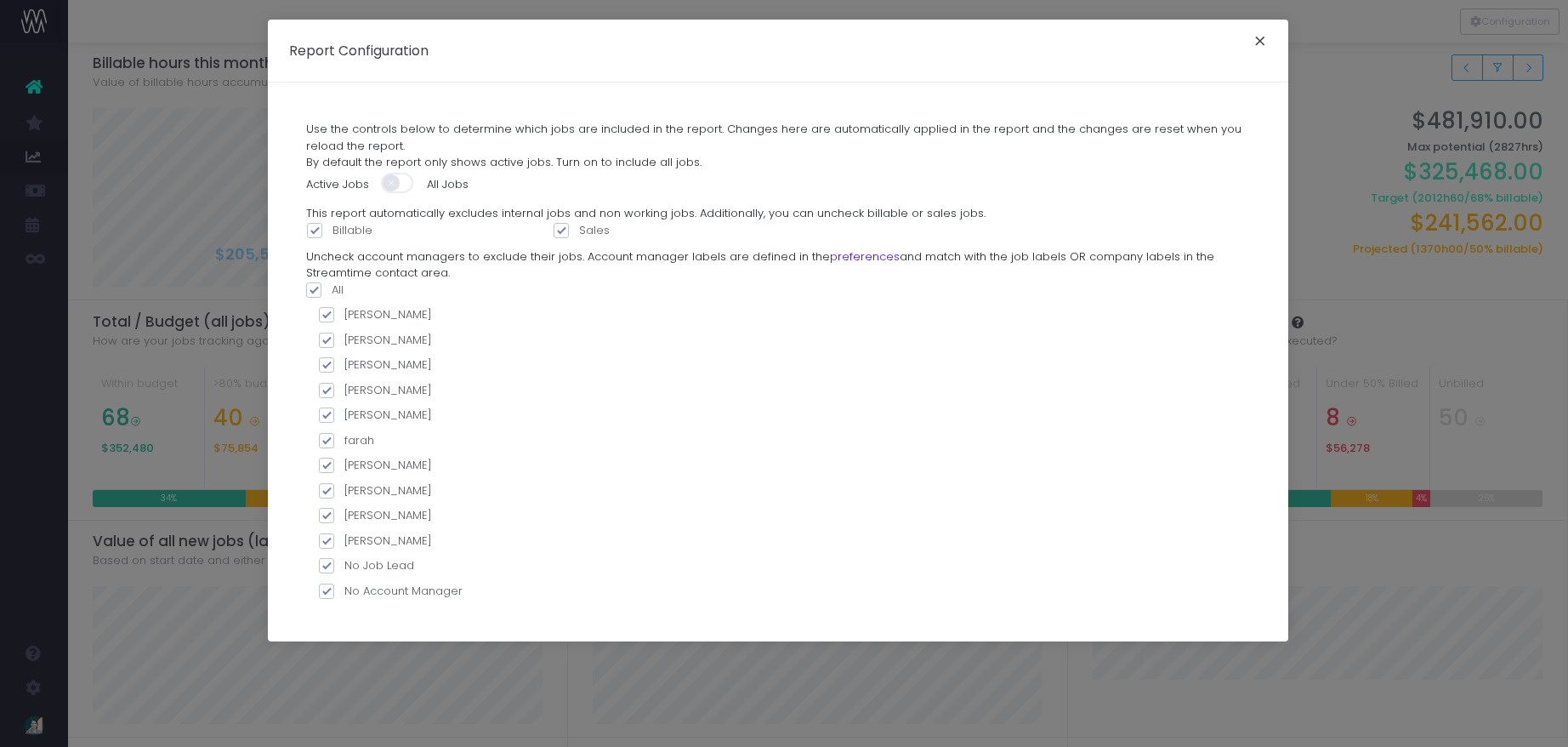
click at [1273, 42] on button "×" at bounding box center [1260, 43] width 35 height 27
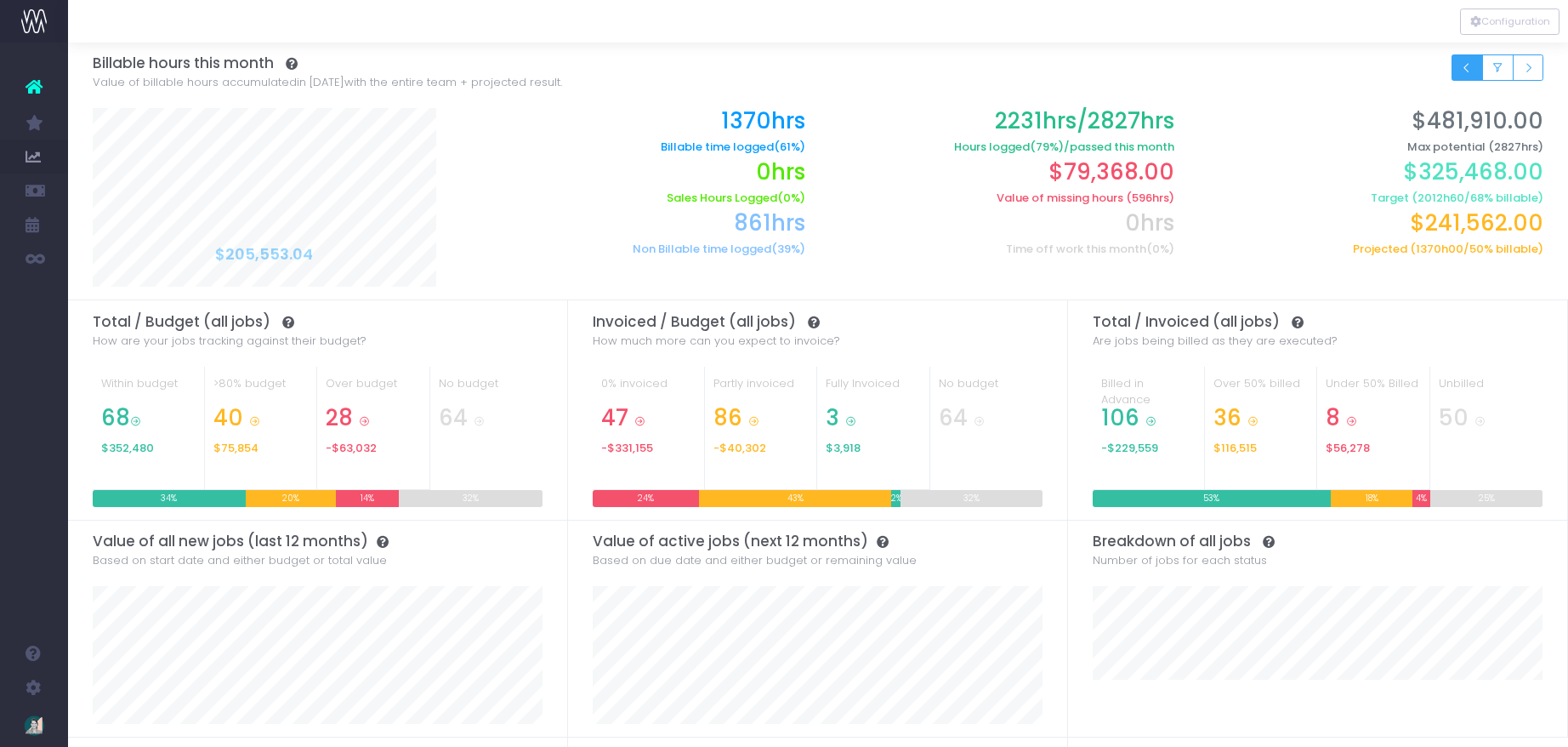
click at [1474, 70] on button "Small button group" at bounding box center [1467, 68] width 31 height 26
click at [1534, 68] on icon "Small button group" at bounding box center [1528, 68] width 12 height 0
click at [1530, 75] on button "Small button group" at bounding box center [1529, 68] width 31 height 26
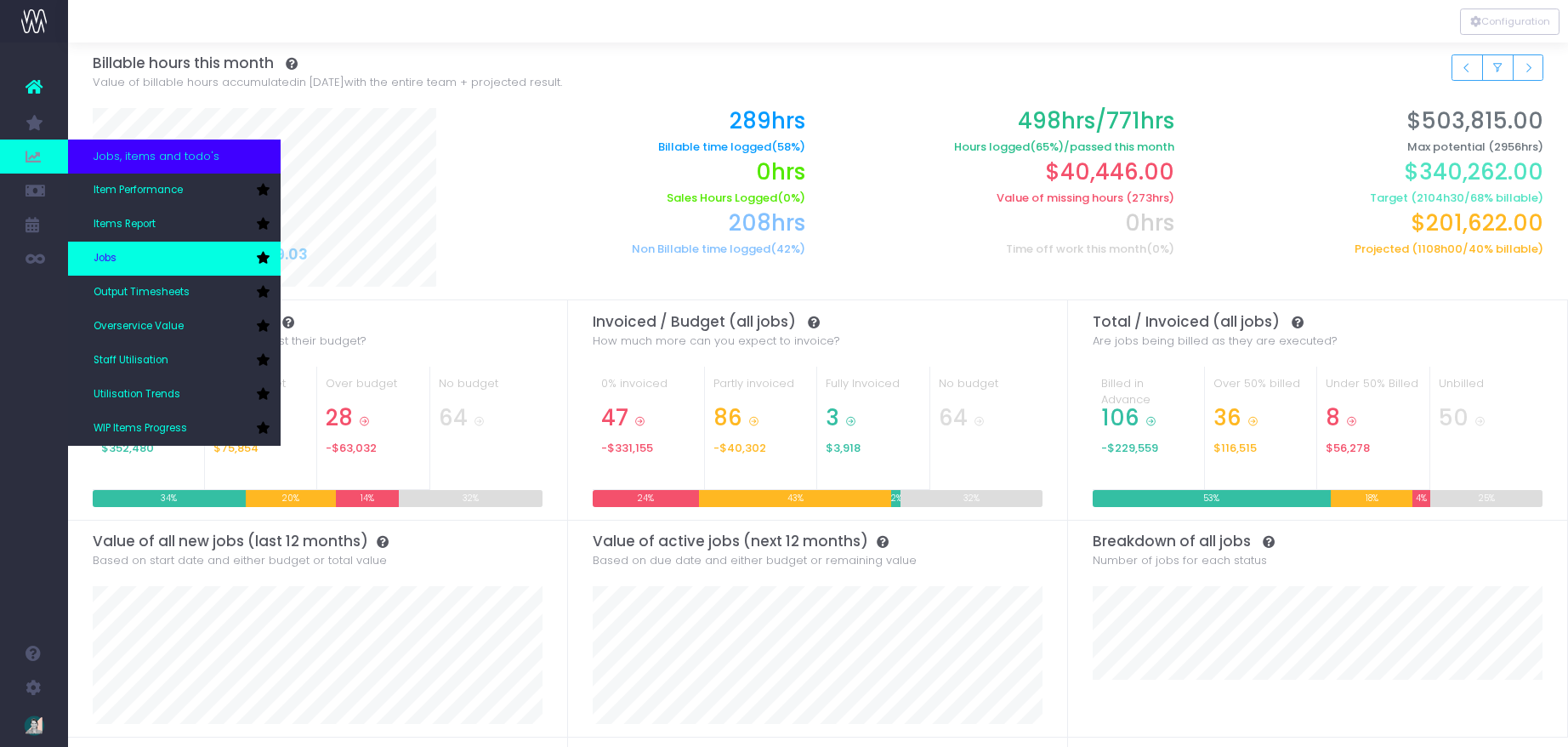
click at [123, 268] on link "Jobs" at bounding box center [173, 258] width 213 height 34
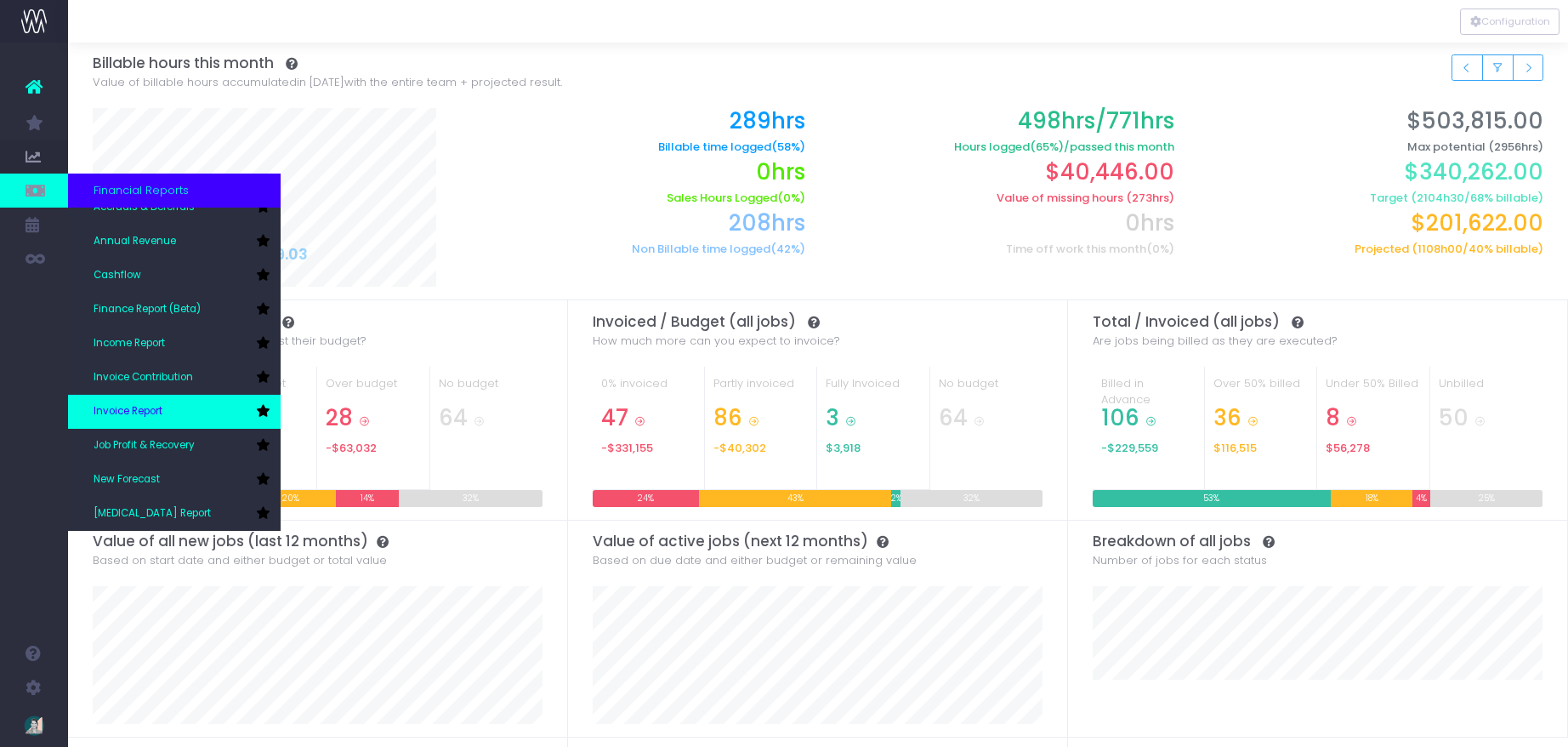
scroll to position [21, 0]
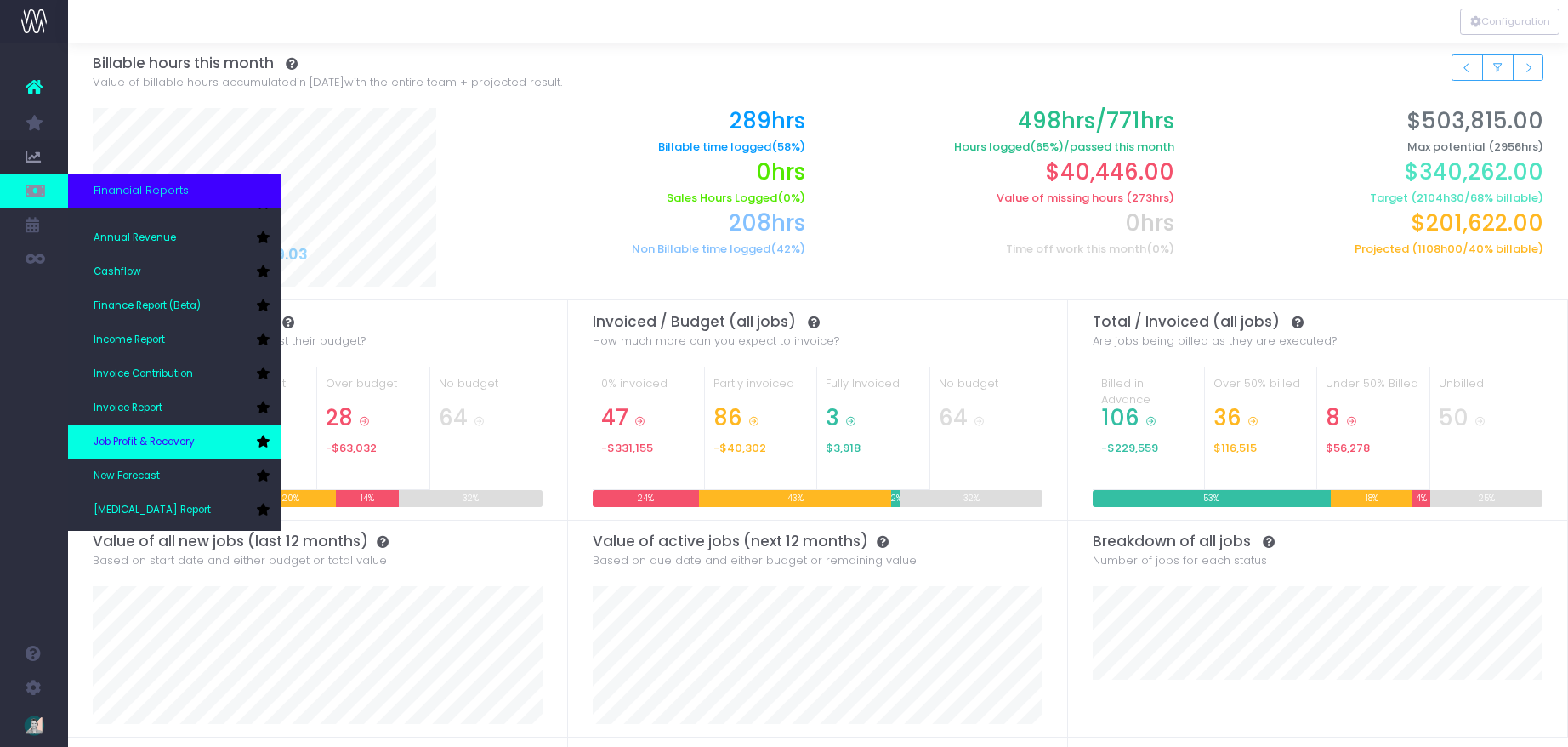
click at [192, 440] on span "Job Profit & Recovery" at bounding box center [143, 442] width 101 height 16
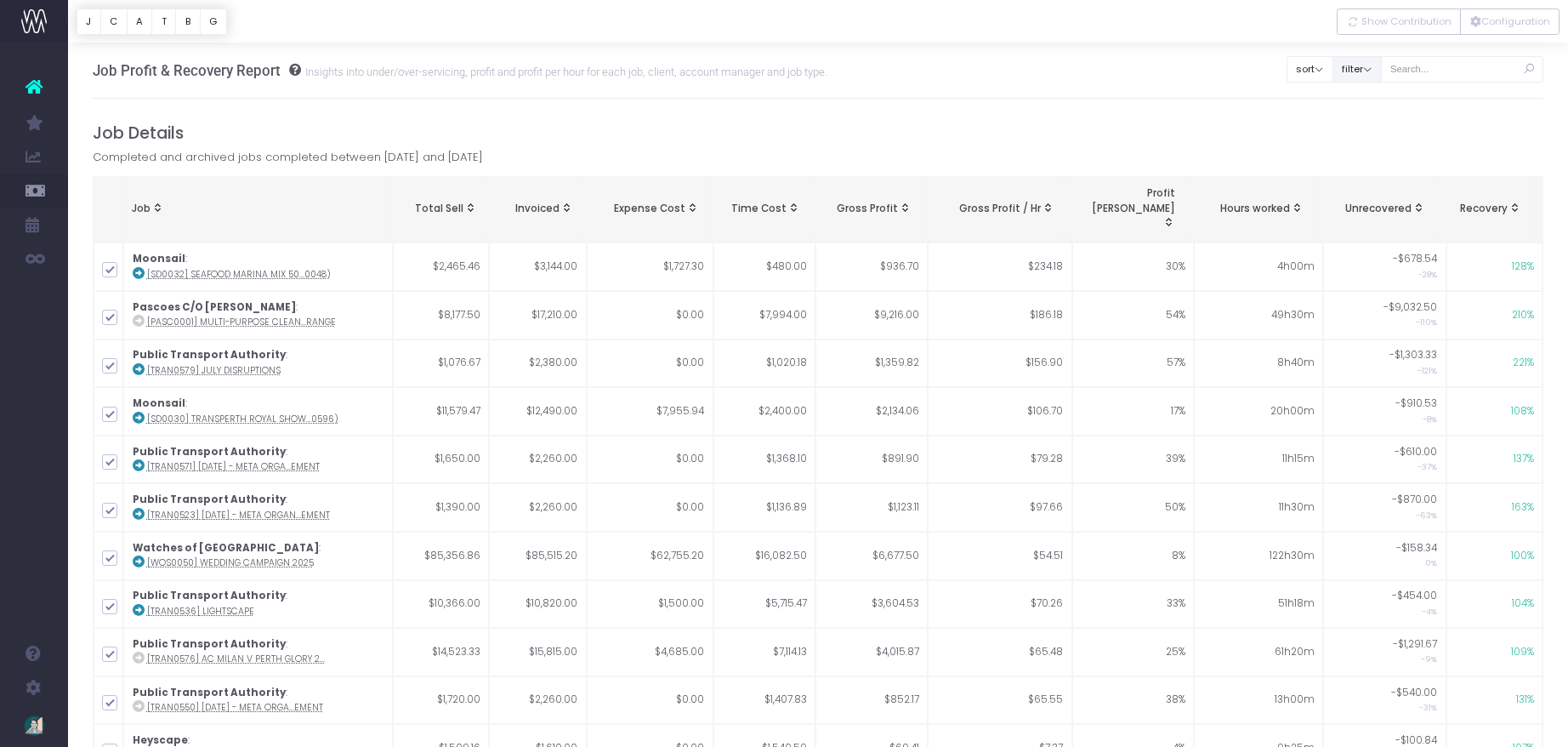
click at [1382, 71] on button "filter" at bounding box center [1357, 69] width 49 height 26
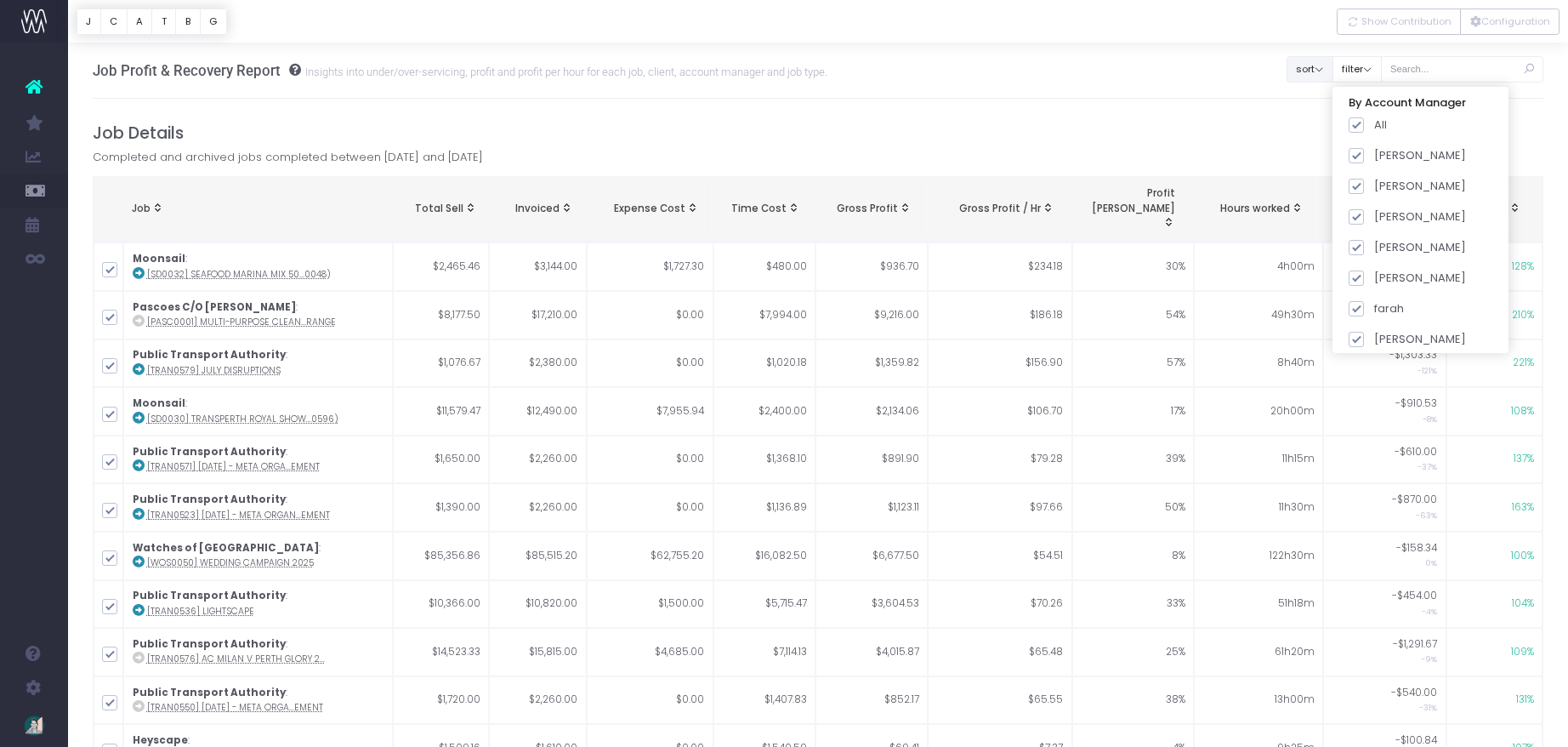
click at [1323, 72] on button "sort" at bounding box center [1310, 69] width 47 height 26
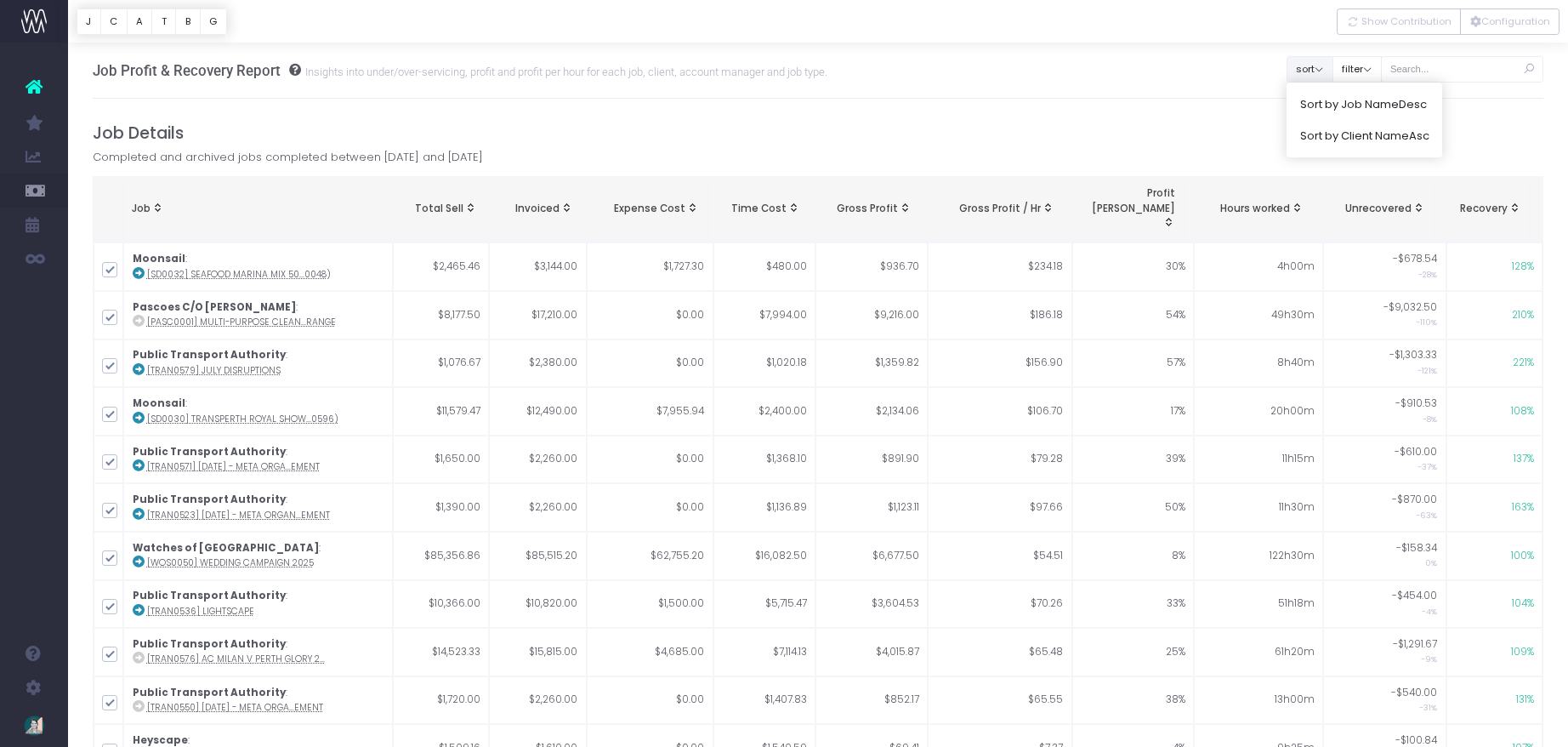
click at [1499, 17] on button "Configuration" at bounding box center [1510, 22] width 100 height 26
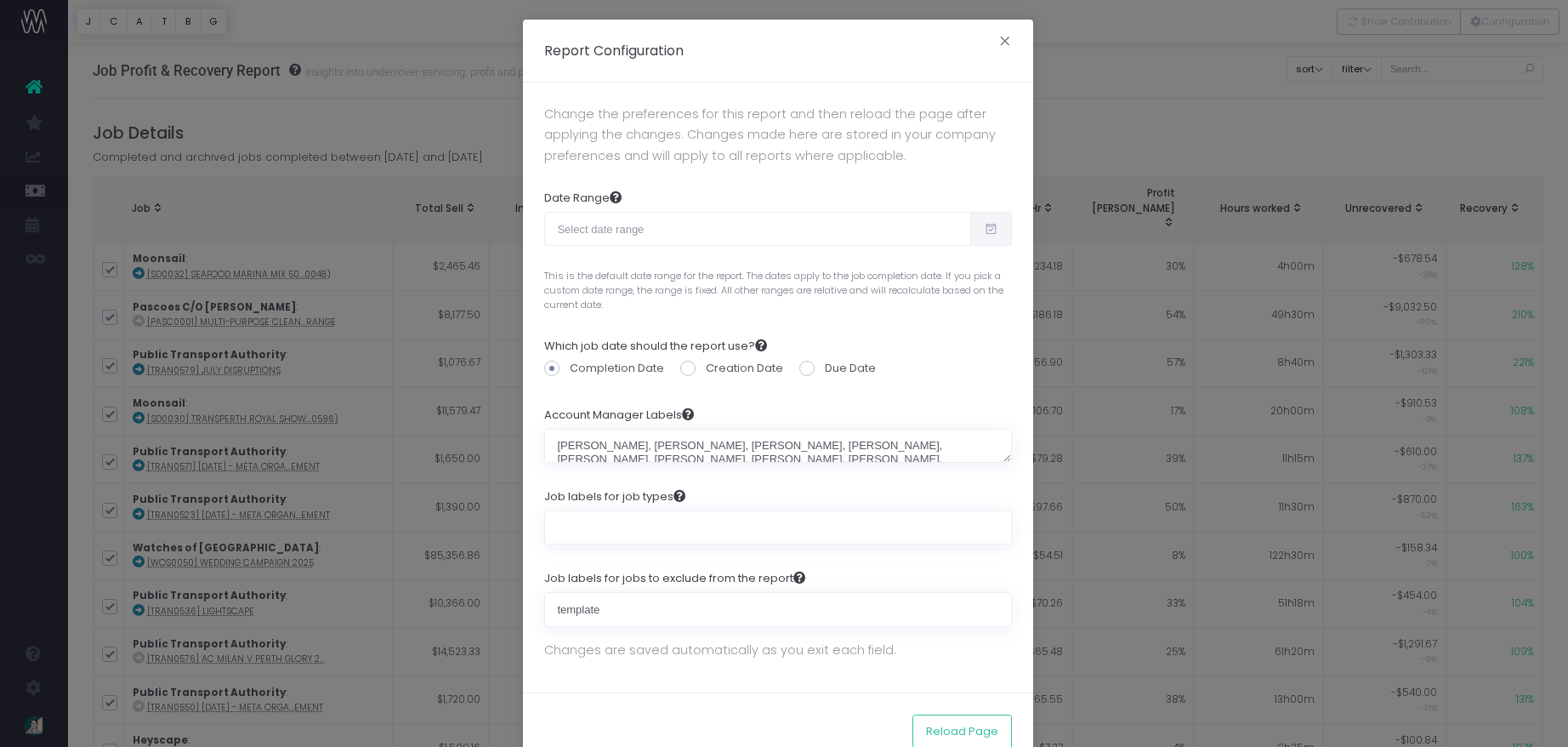
click at [988, 228] on icon at bounding box center [991, 228] width 15 height 0
type input "09-10-2025"
type input "10-09-2025"
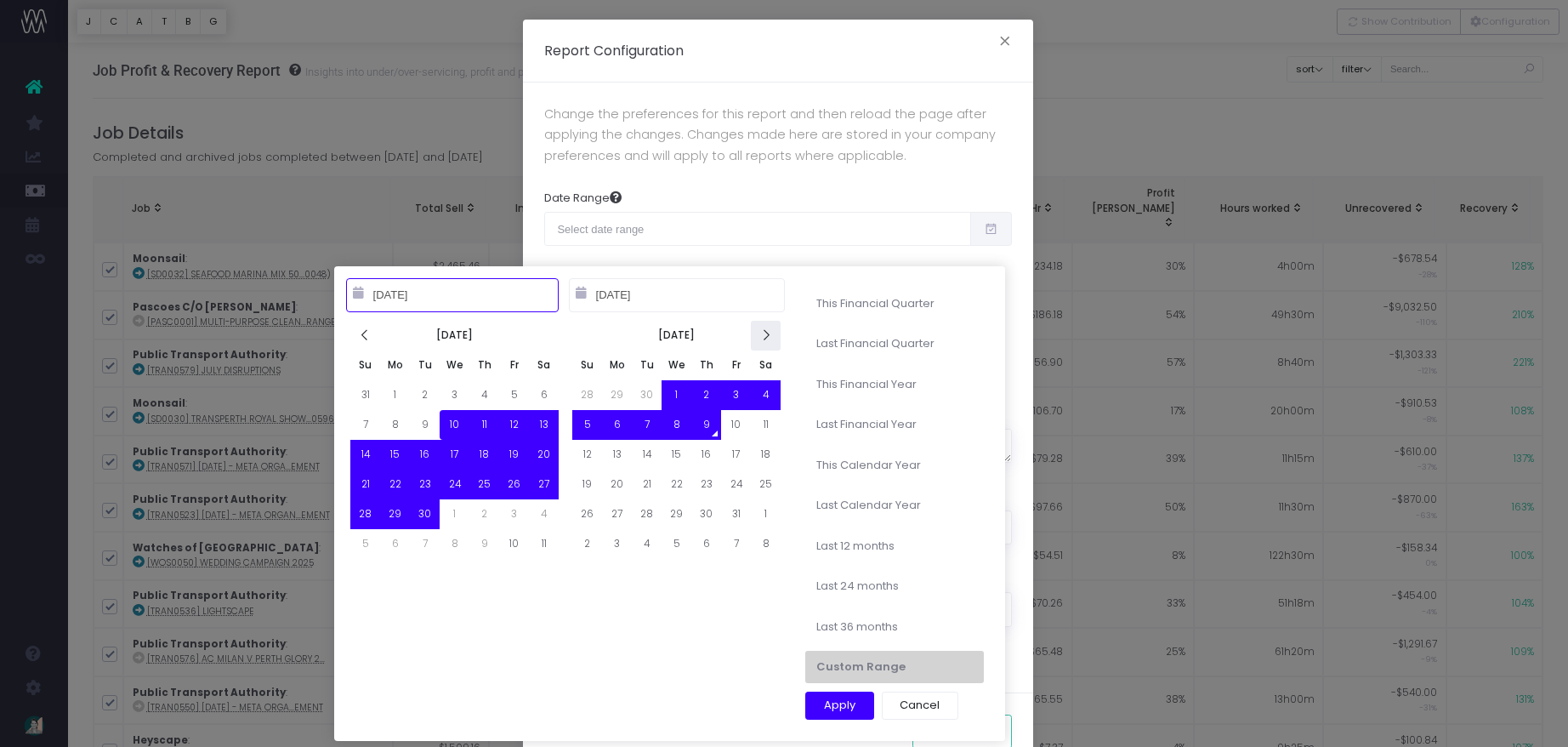
type input "10-01-2025"
type input "12-31-2025"
type input "09-10-2025"
type input "10-09-2025"
type input "09-01-2025"
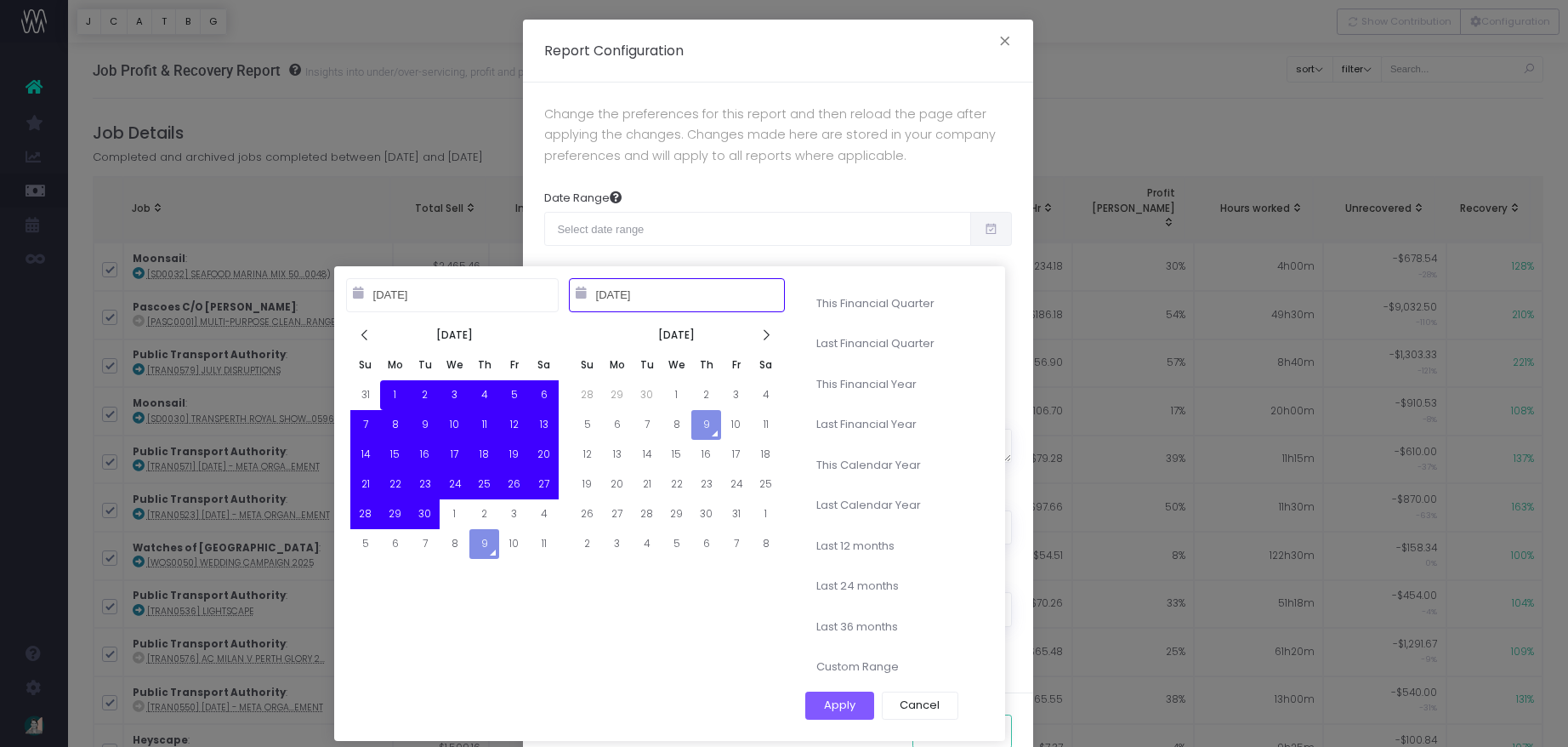
type input "09-30-2025"
type input "10-09-2022"
type input "10-08-2025"
type input "09-01-2025"
type input "09-30-2025"
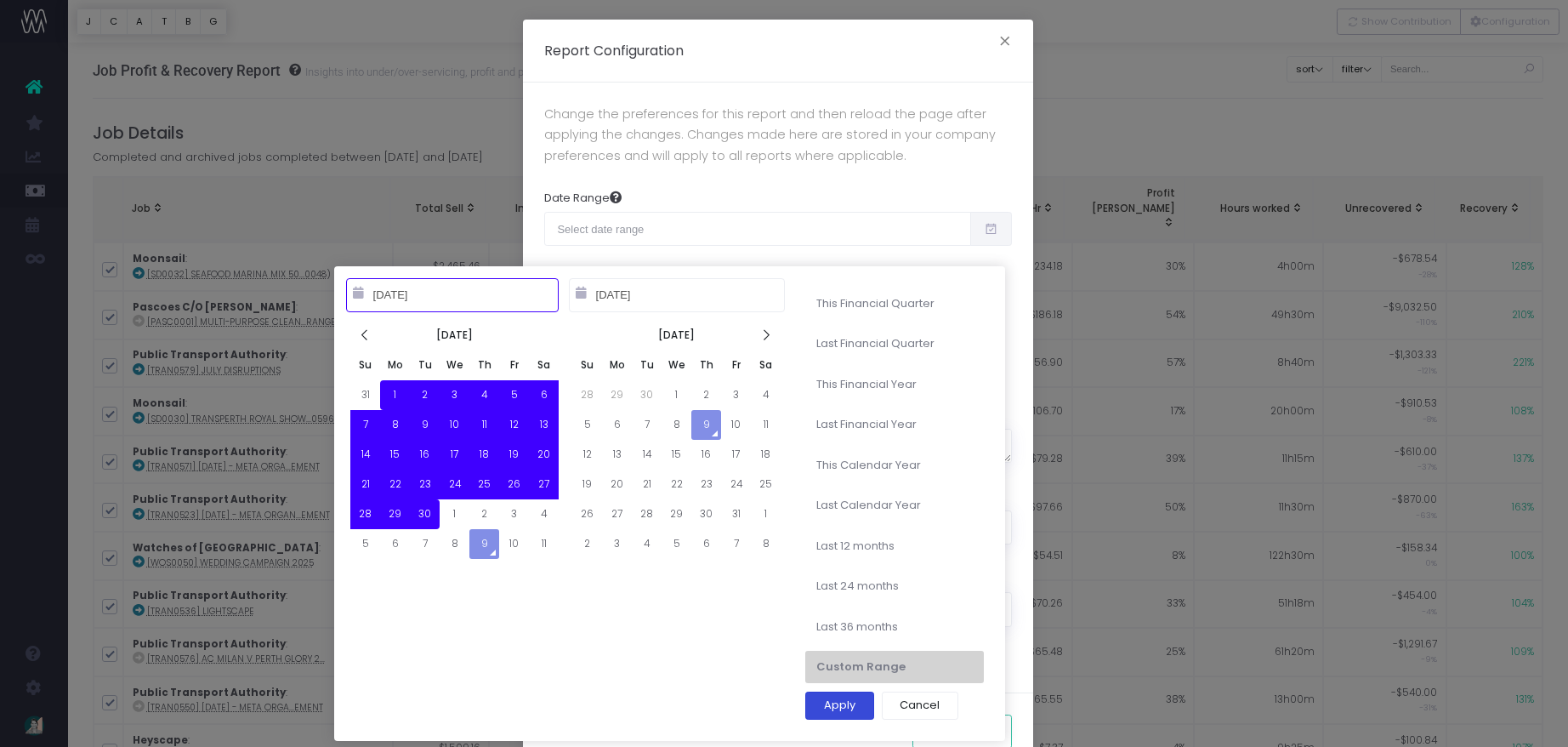
click at [841, 698] on button "Apply" at bounding box center [840, 707] width 69 height 29
type input "Sep 1st 2025 – Sep 30th 2025"
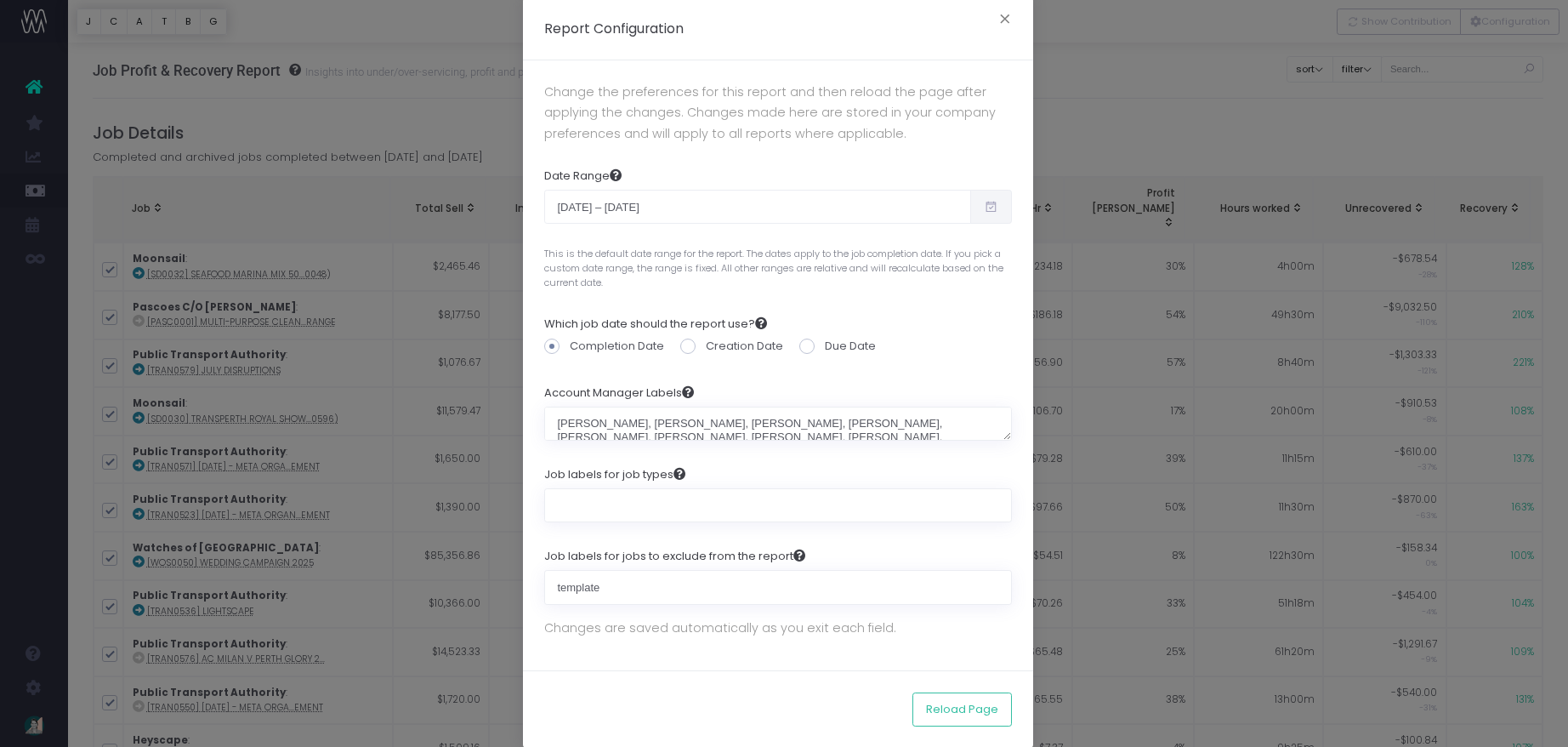
scroll to position [36, 0]
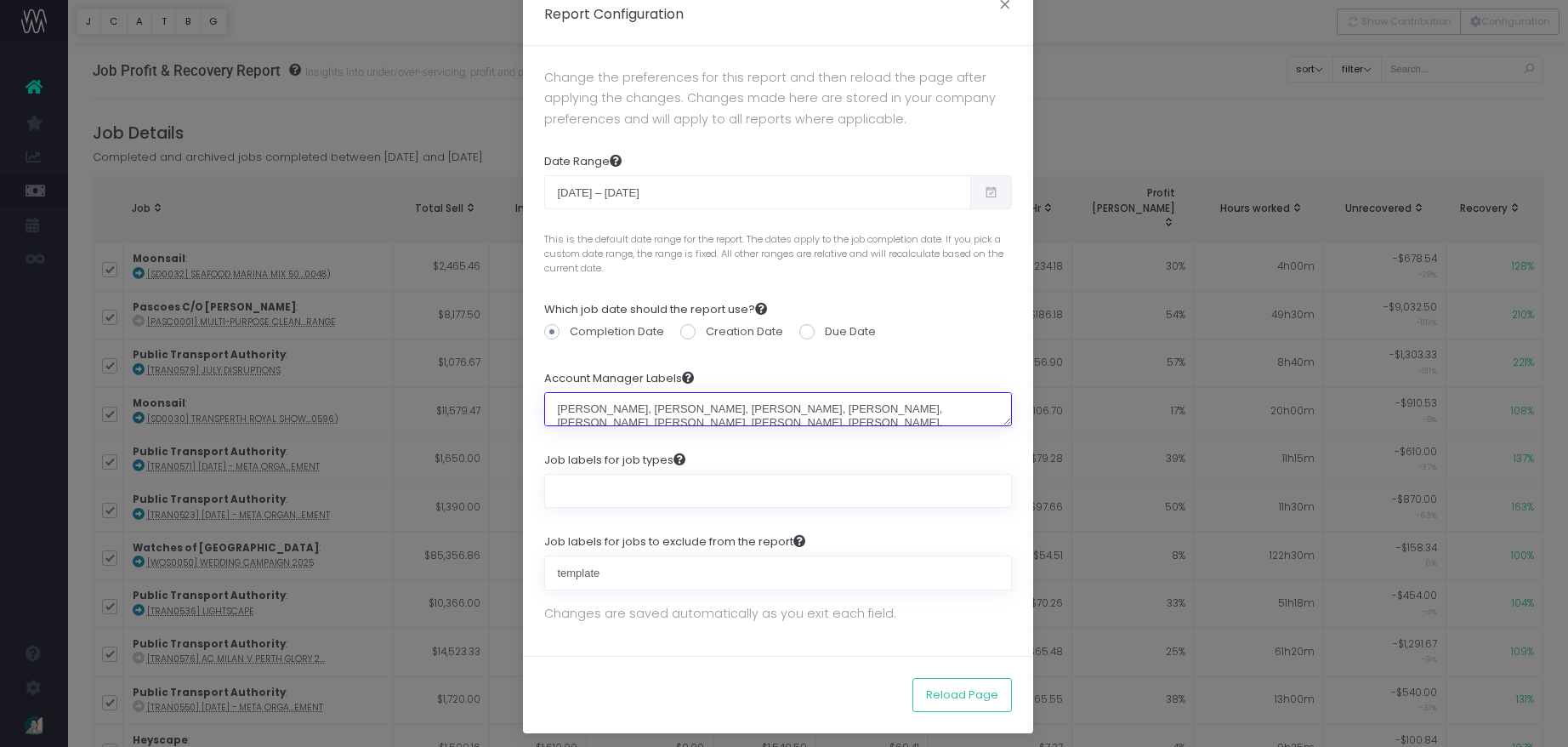
drag, startPoint x: 984, startPoint y: 401, endPoint x: 499, endPoint y: 401, distance: 485.0
click at [499, 401] on div "Report Configuration × Change the preferences for this report and then reload t…" at bounding box center [784, 374] width 1568 height 747
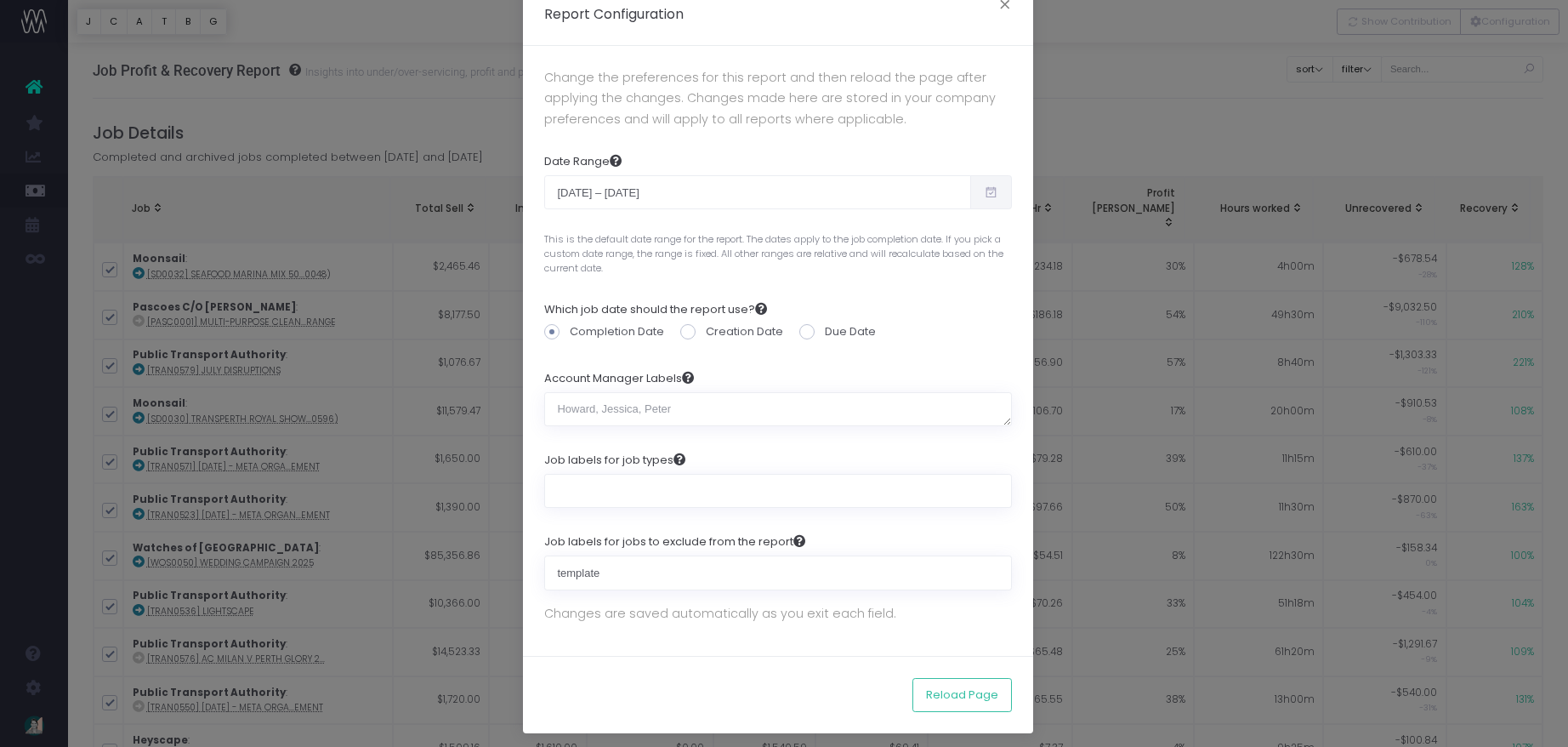
click at [770, 698] on div "Reload Page" at bounding box center [778, 694] width 511 height 77
click at [634, 575] on input "template" at bounding box center [777, 573] width 467 height 34
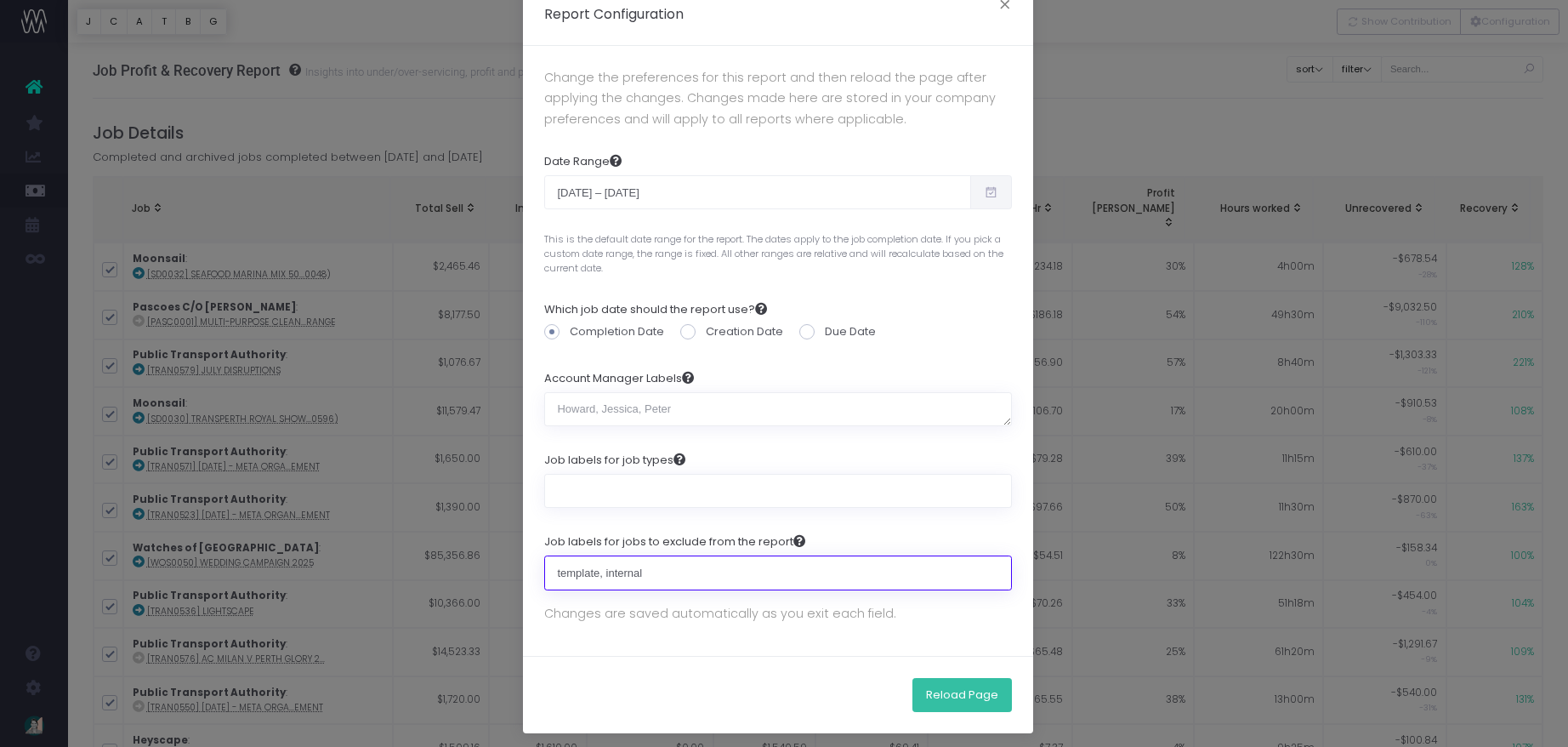
type input "template, internal"
click at [932, 690] on button "Reload Page" at bounding box center [962, 695] width 100 height 34
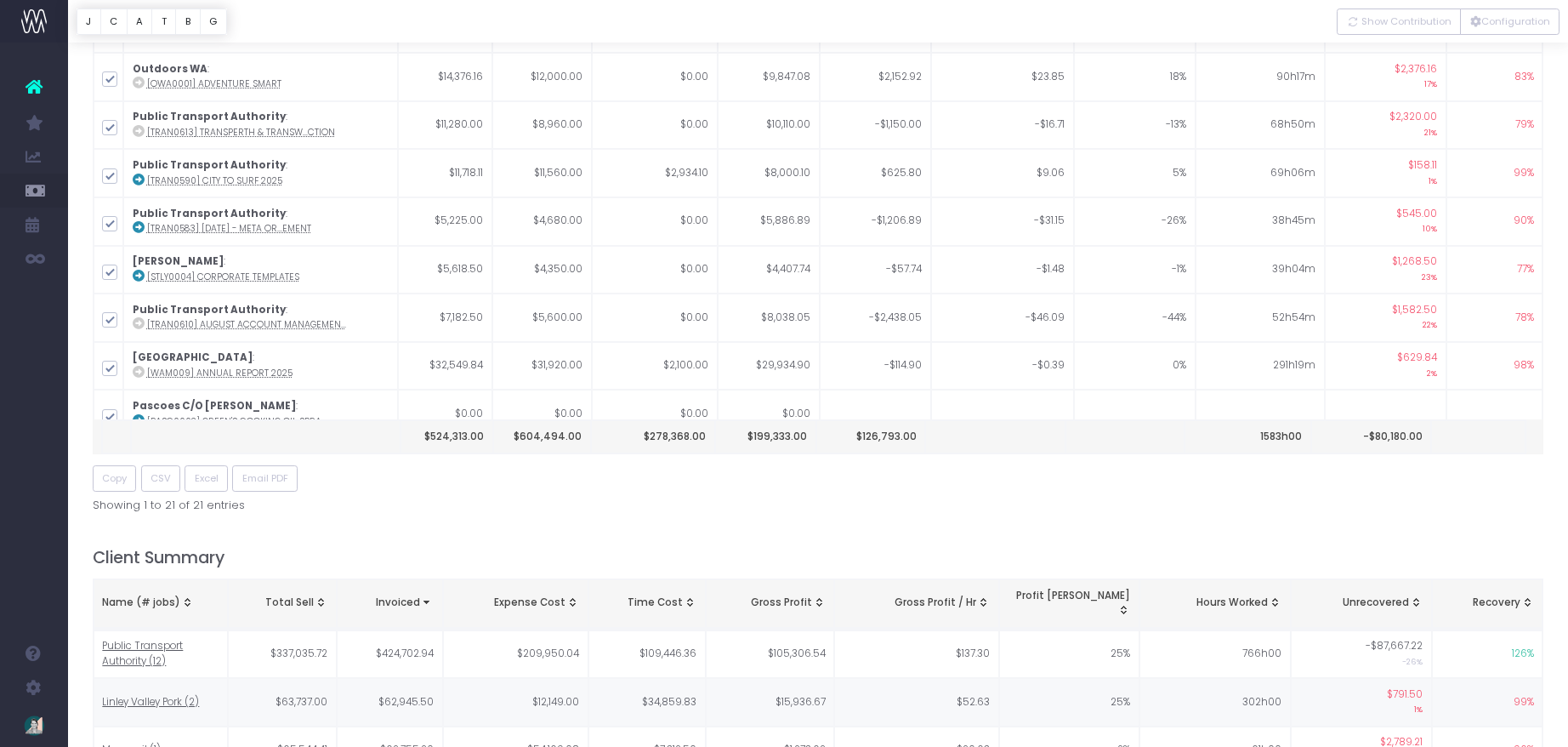
scroll to position [327, 0]
click at [203, 474] on span "Excel" at bounding box center [207, 481] width 24 height 15
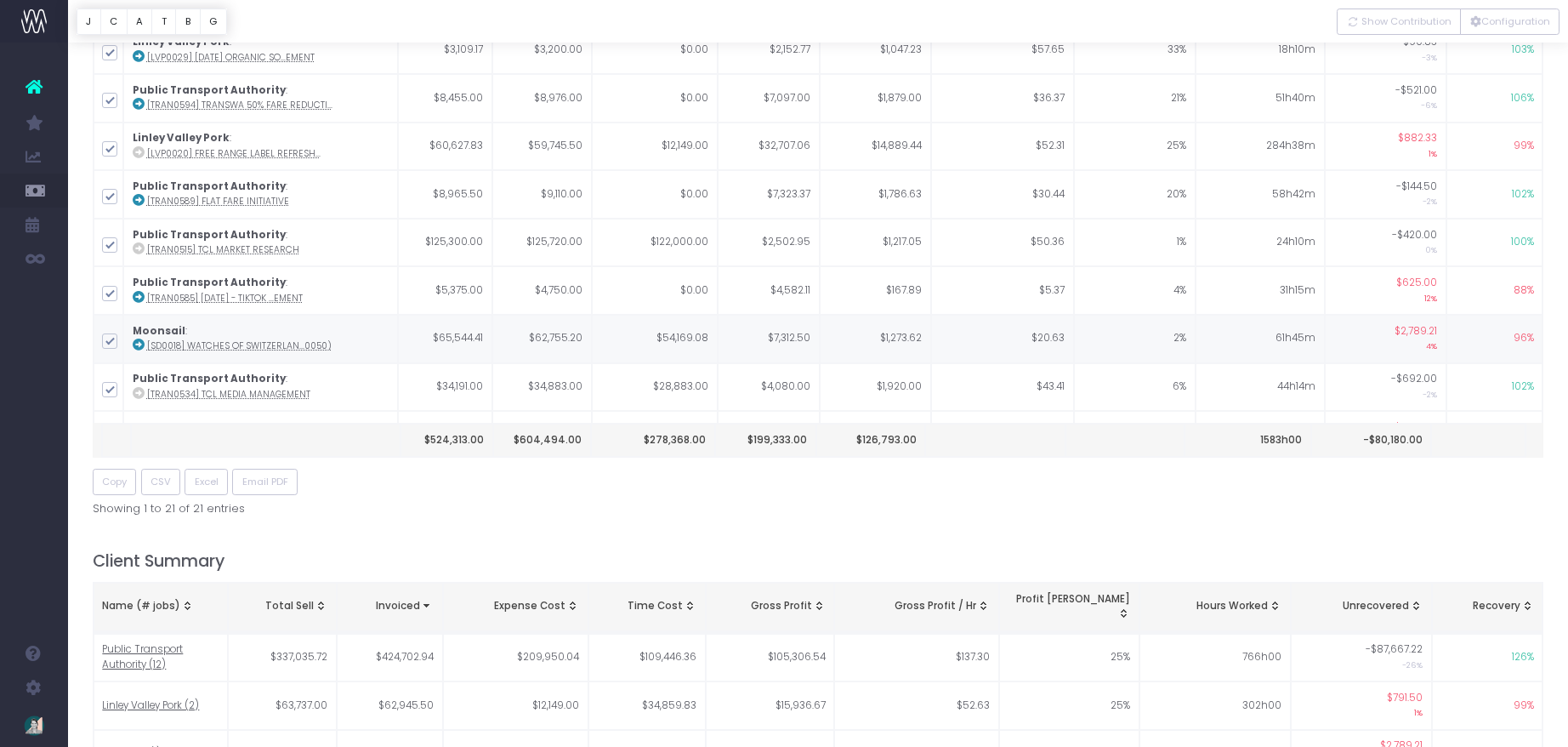
scroll to position [0, 0]
